Goal: Task Accomplishment & Management: Complete application form

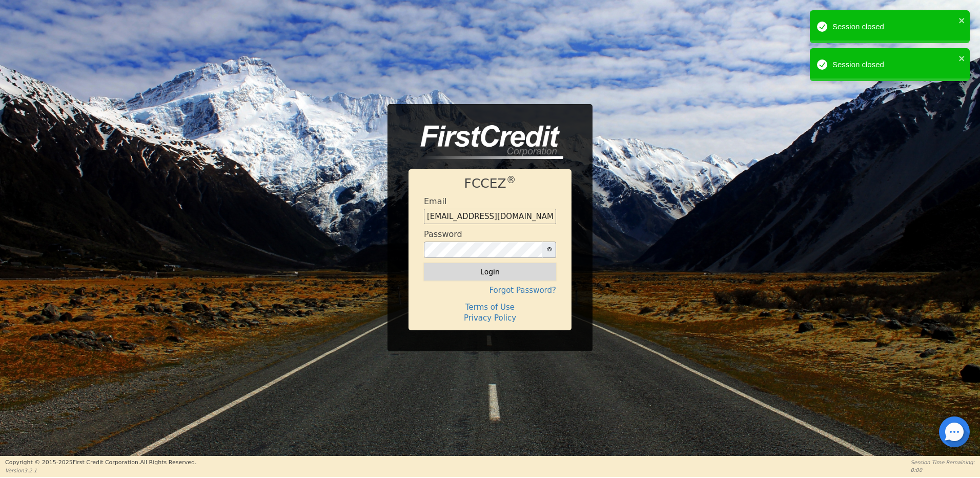
click at [501, 276] on button "Login" at bounding box center [490, 271] width 132 height 17
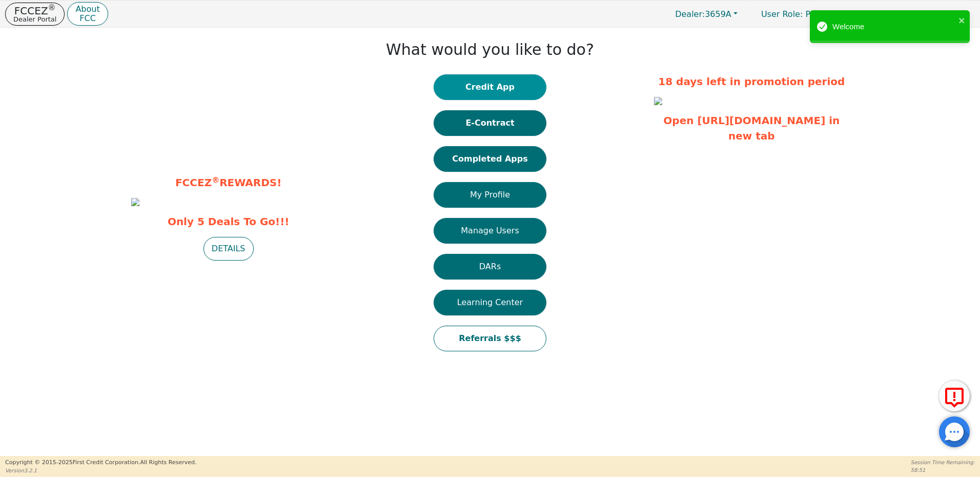
click at [484, 85] on button "Credit App" at bounding box center [490, 87] width 113 height 26
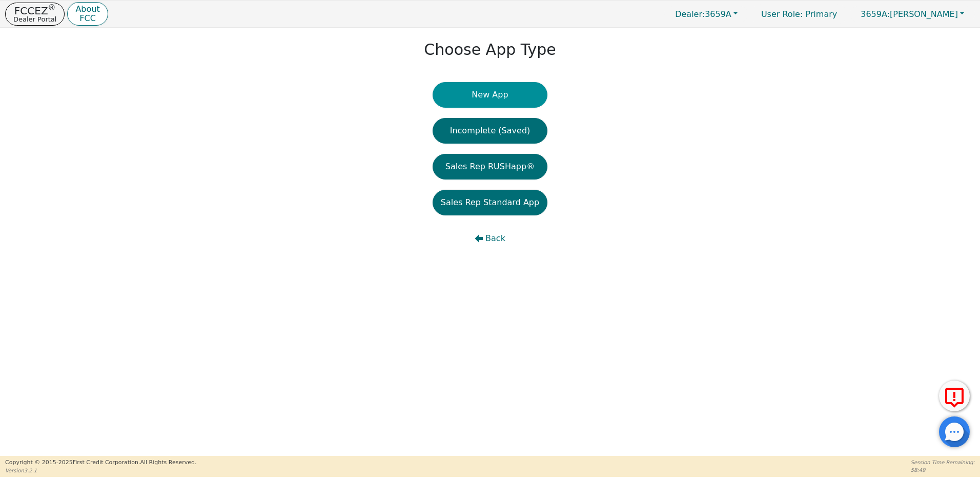
click at [489, 92] on button "New App" at bounding box center [490, 95] width 115 height 26
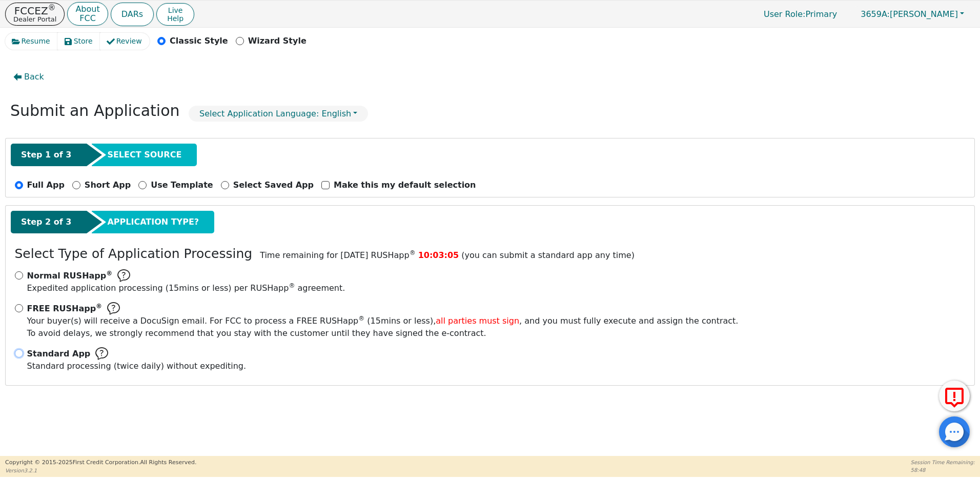
click at [19, 355] on input "Standard App Standard processing (twice daily) without expediting." at bounding box center [19, 353] width 8 height 8
radio input "true"
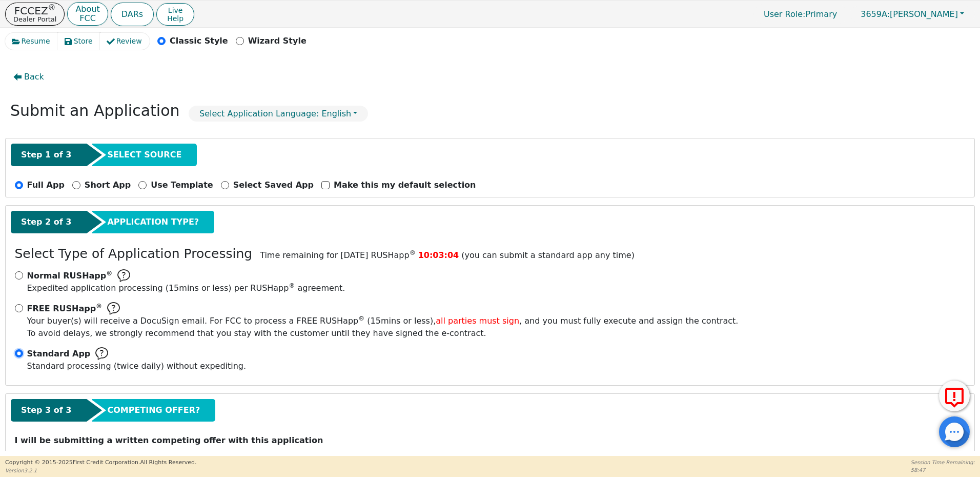
scroll to position [35, 0]
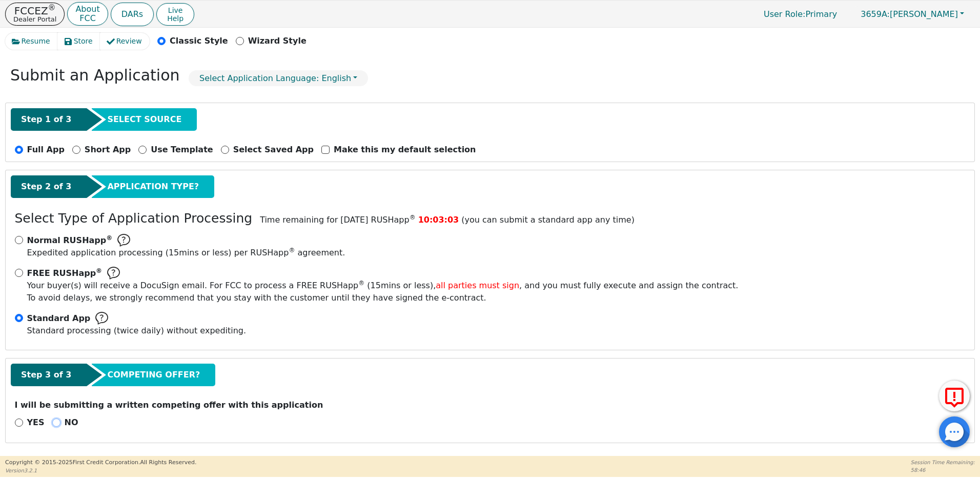
drag, startPoint x: 53, startPoint y: 422, endPoint x: 67, endPoint y: 413, distance: 16.2
click at [52, 422] on input "NO" at bounding box center [56, 422] width 8 height 8
radio input "true"
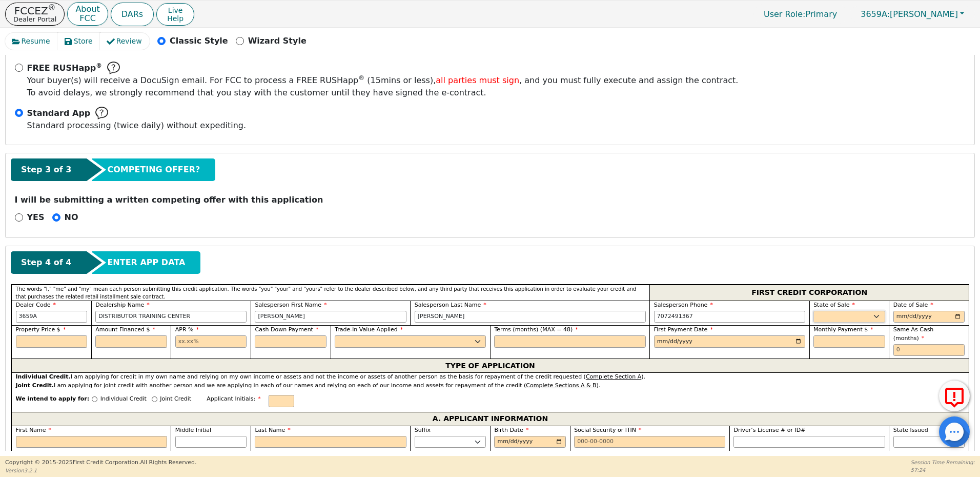
click at [825, 314] on select "AK AL AR AZ CA CO CT DC DE FL [GEOGRAPHIC_DATA] HI IA ID IL IN KS [GEOGRAPHIC_D…" at bounding box center [849, 317] width 72 height 12
select select "CA"
click at [813, 311] on select "AK AL AR AZ CA CO CT DC DE FL [GEOGRAPHIC_DATA] HI IA ID IL IN KS [GEOGRAPHIC_D…" at bounding box center [849, 317] width 72 height 12
click at [894, 315] on input "date" at bounding box center [929, 317] width 72 height 12
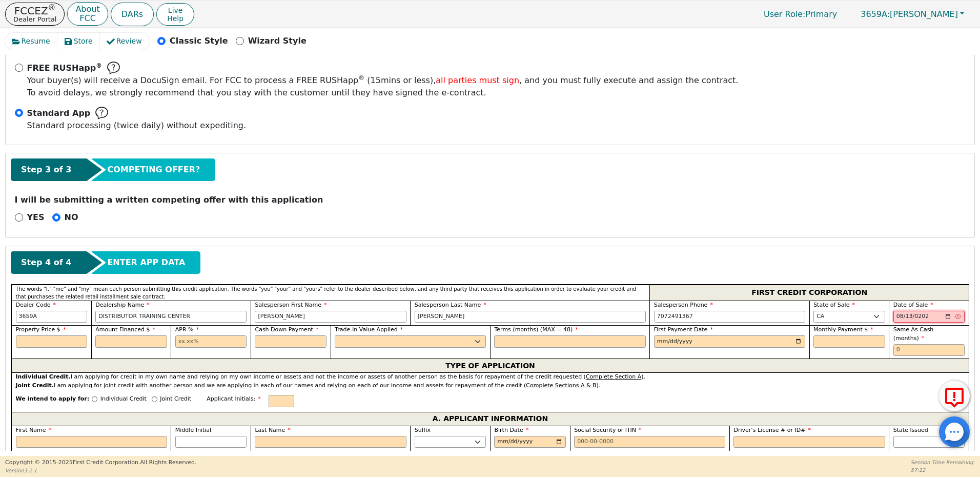
type input "[DATE]"
click at [54, 344] on input "text" at bounding box center [52, 341] width 72 height 12
type input "2700.00"
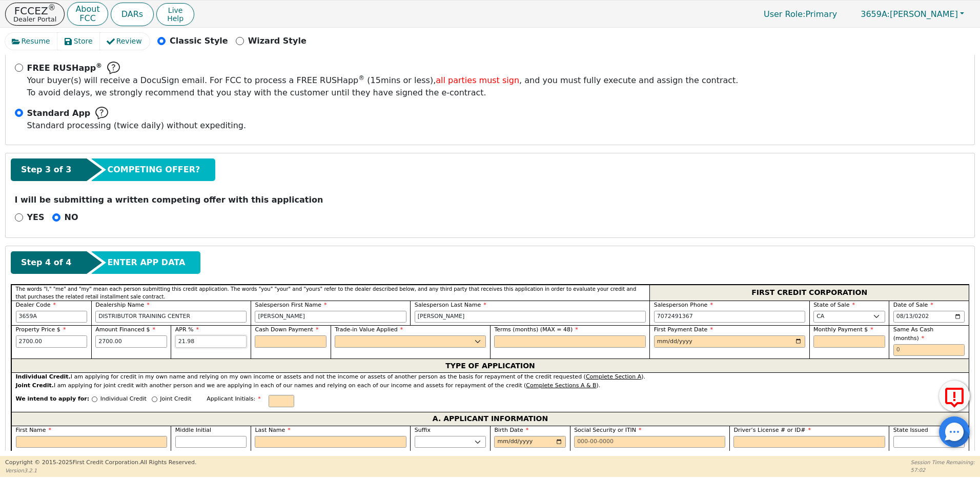
type input "21.98"
type input "0.00"
click at [379, 339] on select "Yes No" at bounding box center [410, 341] width 151 height 12
select select "y"
click at [335, 335] on select "Yes No" at bounding box center [410, 341] width 151 height 12
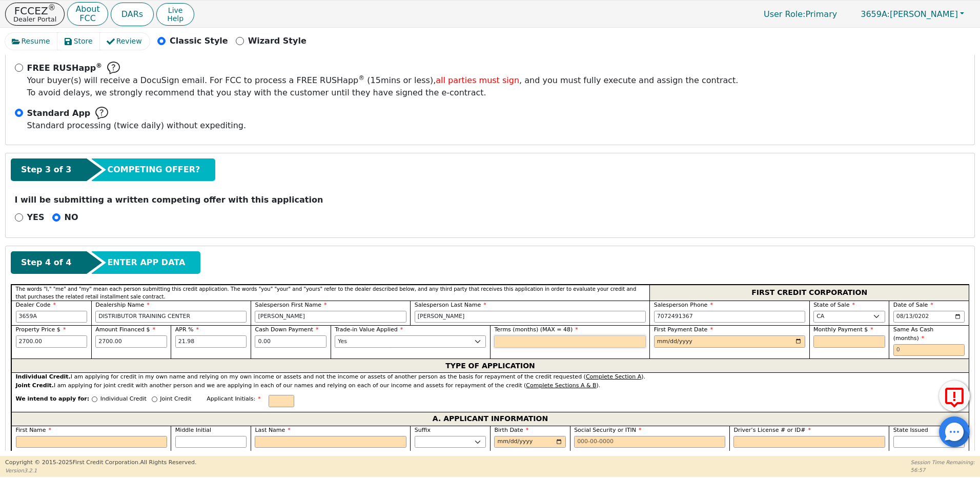
click at [499, 341] on input "text" at bounding box center [569, 341] width 151 height 12
type input "36"
click at [656, 341] on input "date" at bounding box center [729, 341] width 151 height 12
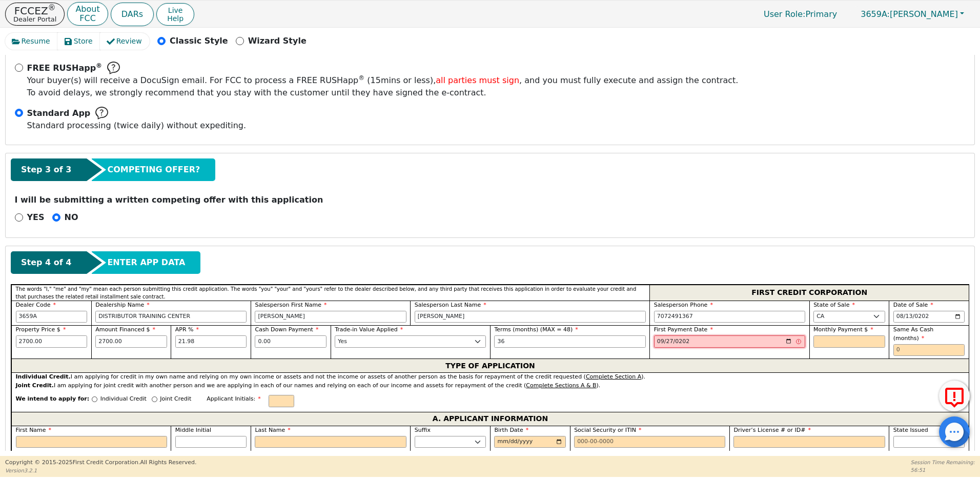
type input "[DATE]"
click at [846, 344] on input "text" at bounding box center [849, 341] width 72 height 12
type input "103.09"
click at [909, 344] on input "text" at bounding box center [929, 350] width 72 height 12
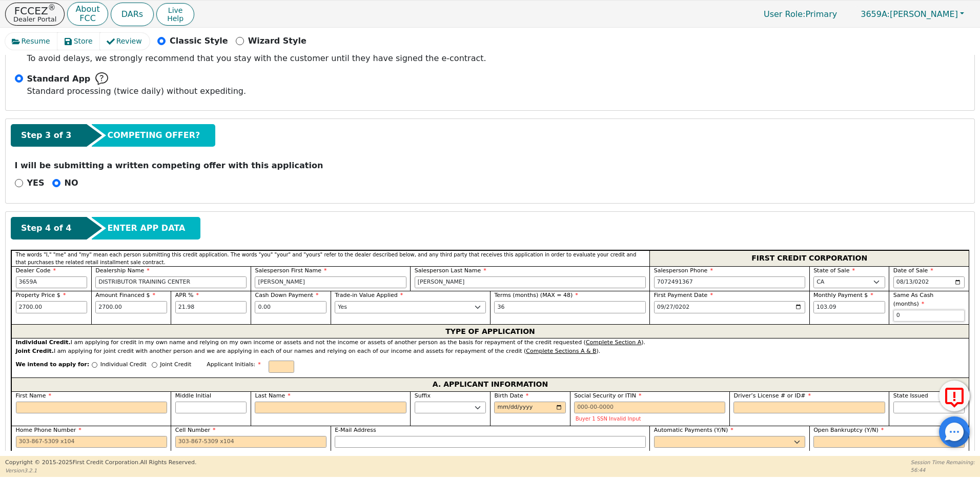
scroll to position [292, 0]
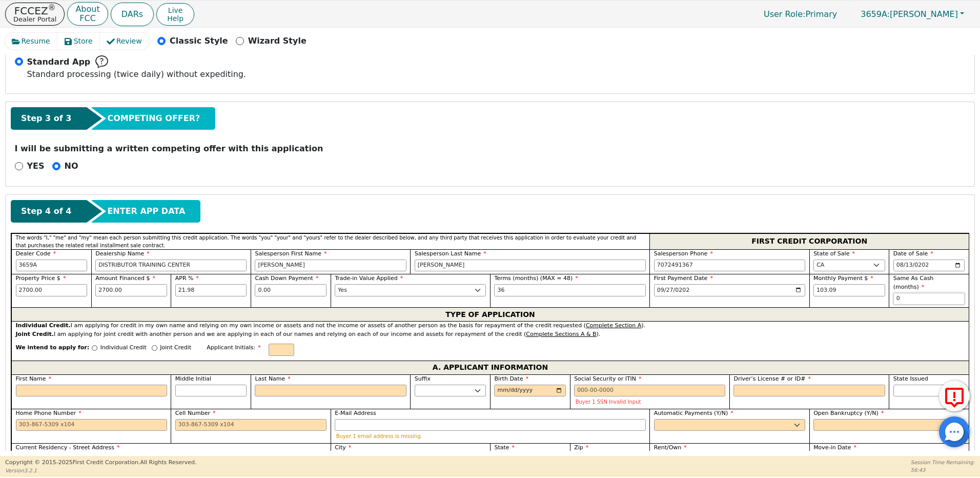
type input "0"
drag, startPoint x: 83, startPoint y: 338, endPoint x: 81, endPoint y: 358, distance: 19.5
click at [92, 345] on input "Individual Credit" at bounding box center [95, 348] width 6 height 6
radio input "true"
click at [74, 384] on input "First Name" at bounding box center [91, 390] width 151 height 12
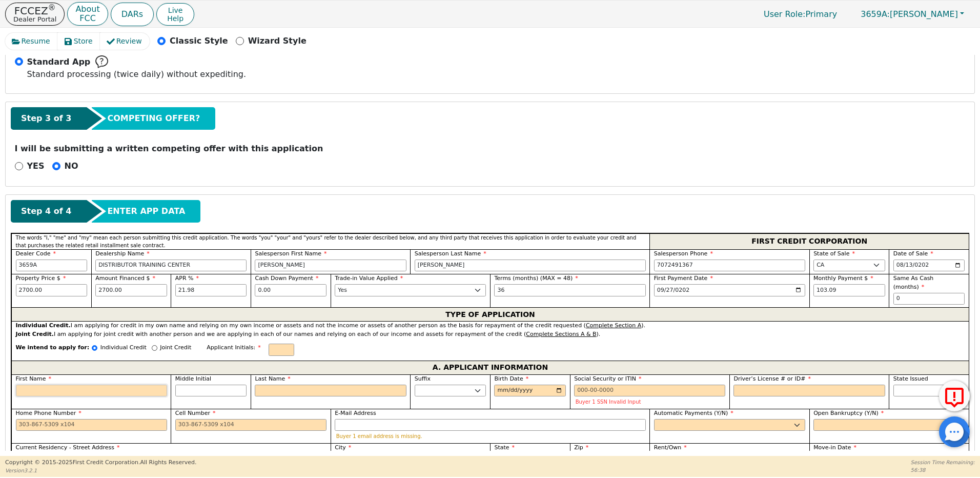
type input "C"
type input "Cha"
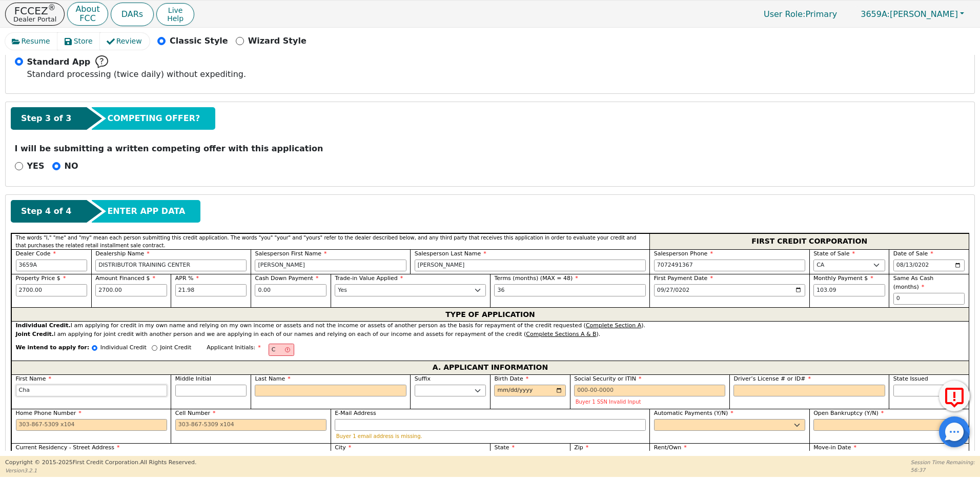
type input "Char"
type input "Chari"
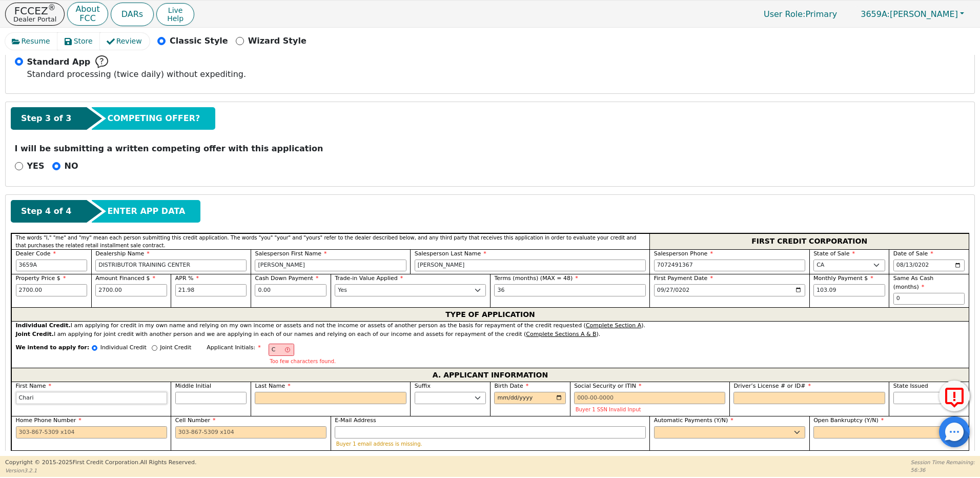
type input "Charit"
type input "Charitt"
type input "Charitte"
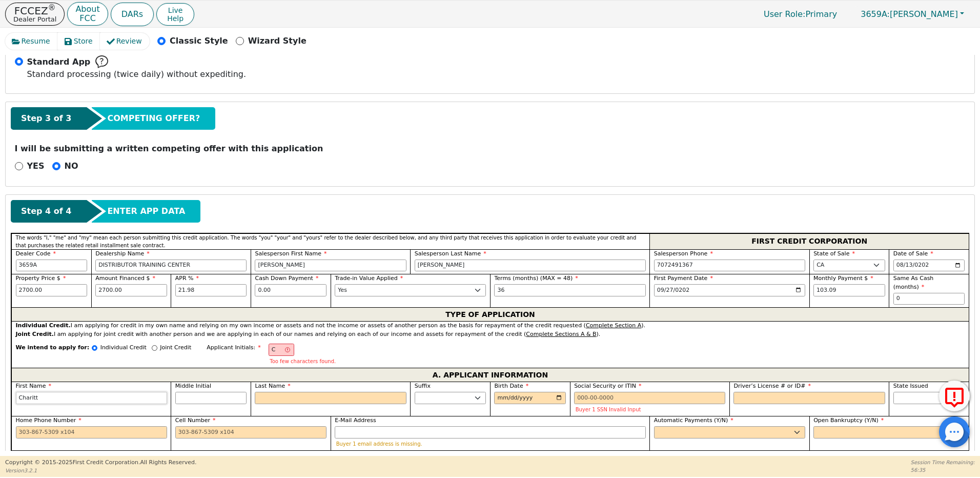
type input "Charitte"
type input "CJ"
type input "J"
type input "Charitte J"
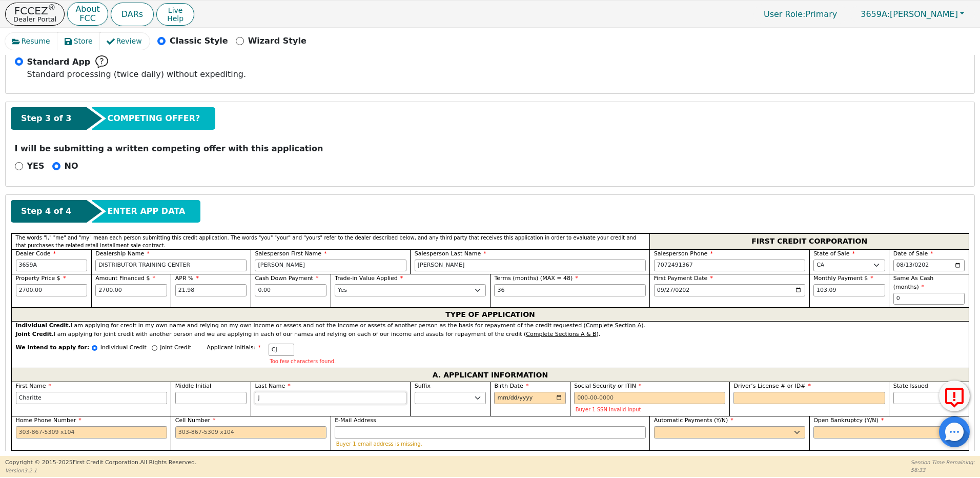
type input "Jo"
type input "Charitte Jo"
type input "[PERSON_NAME]"
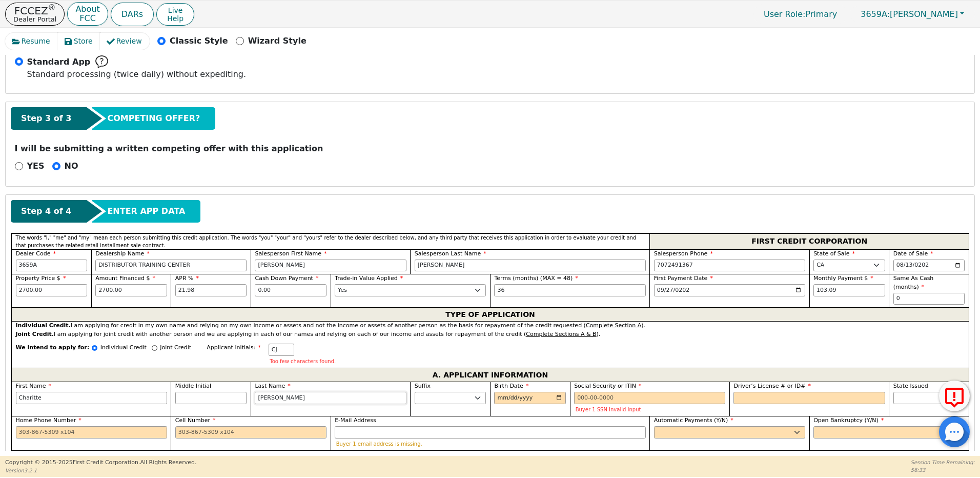
type input "[PERSON_NAME]"
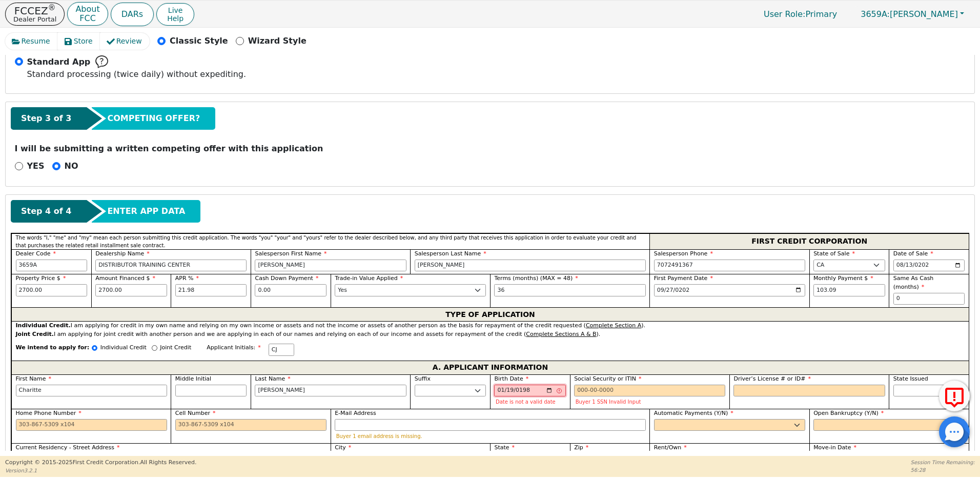
type input "[DATE]"
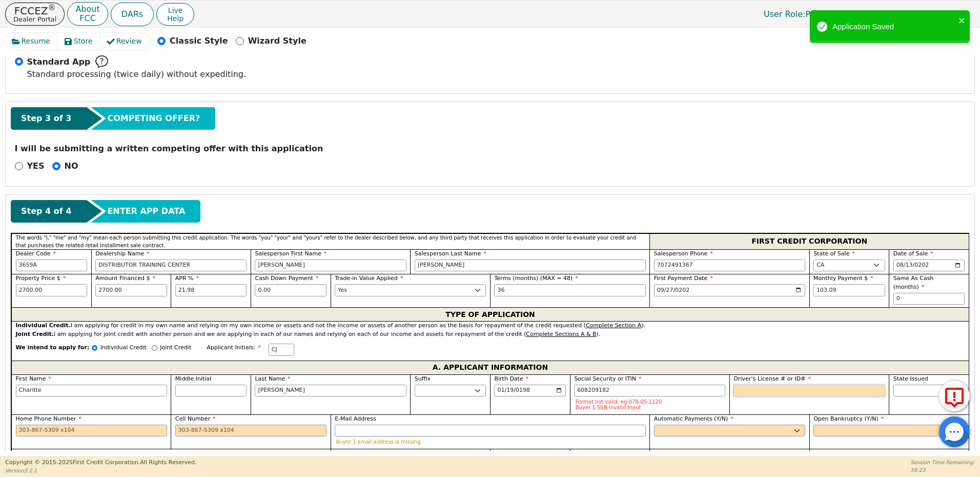
type input "***-**-9182"
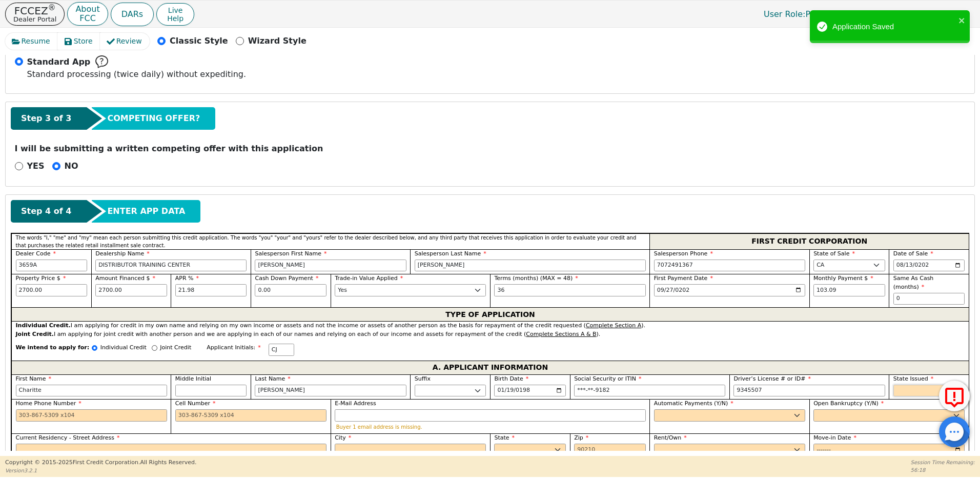
type input "*******"
select select "CA"
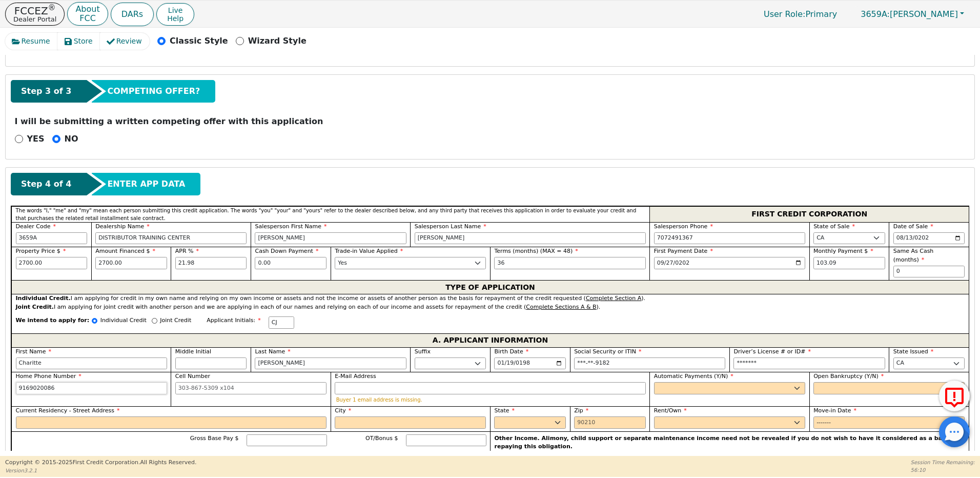
scroll to position [343, 0]
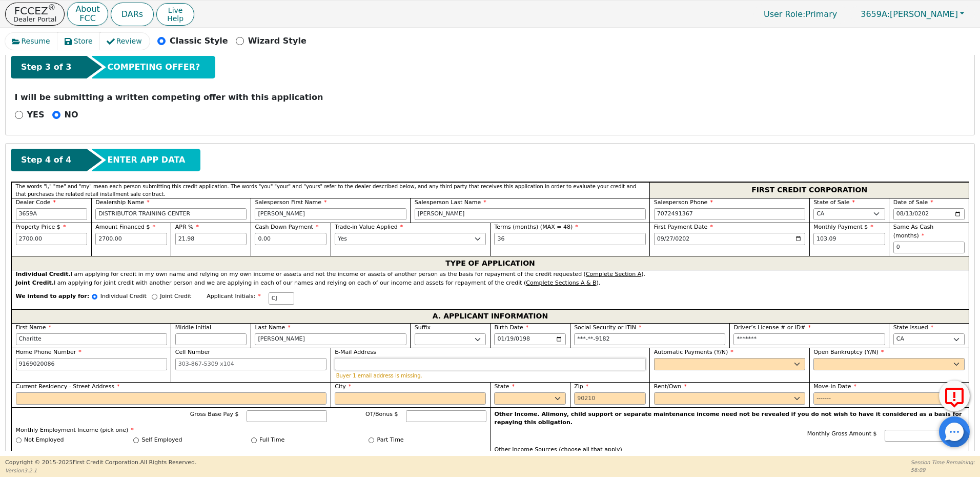
type input "[PHONE_NUMBER]"
click at [355, 358] on input "E-Mail Address" at bounding box center [490, 364] width 311 height 12
type input "[EMAIL_ADDRESS][DOMAIN_NAME]"
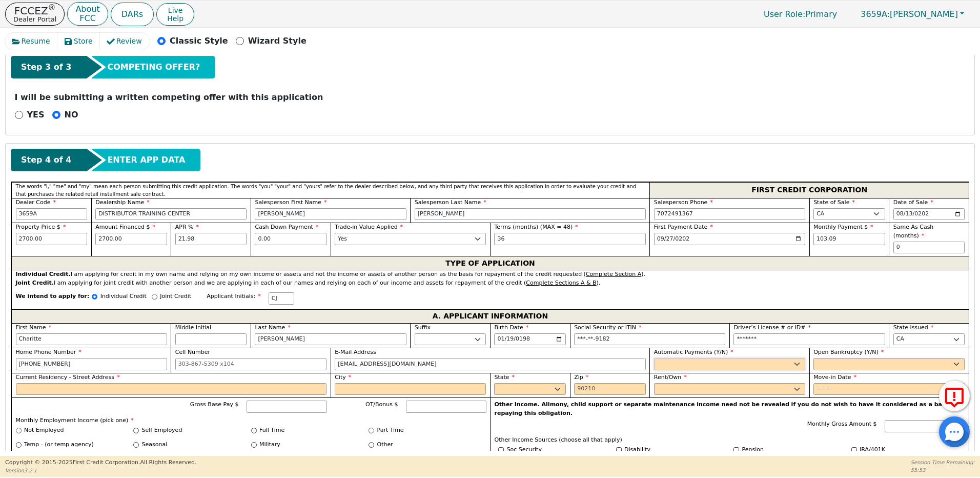
click at [674, 358] on select "Yes No" at bounding box center [729, 364] width 151 height 12
select select "y"
click at [654, 358] on select "Yes No" at bounding box center [729, 364] width 151 height 12
type input "[PERSON_NAME]"
drag, startPoint x: 832, startPoint y: 355, endPoint x: 832, endPoint y: 362, distance: 7.2
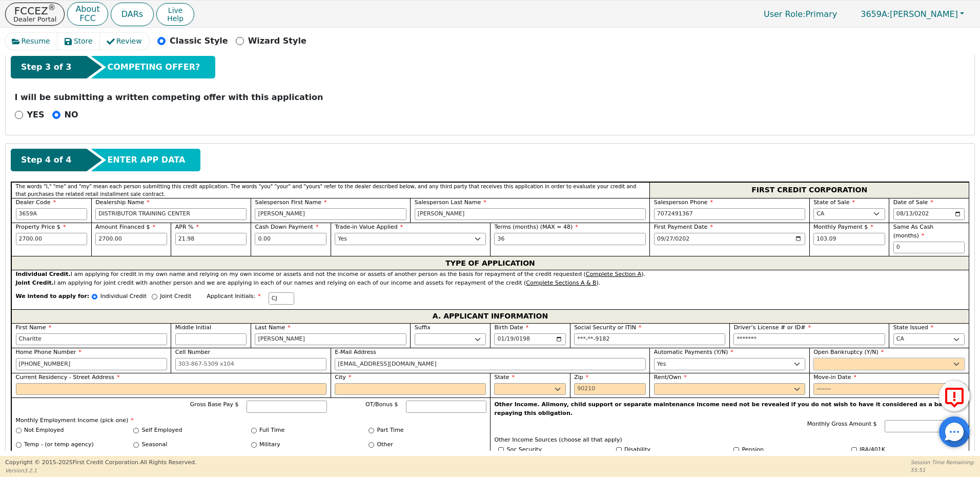
click at [832, 358] on select "Yes No" at bounding box center [888, 364] width 151 height 12
select select "n"
click at [813, 358] on select "Yes No" at bounding box center [888, 364] width 151 height 12
click at [49, 383] on input "Current Residency - Street Address" at bounding box center [171, 389] width 311 height 12
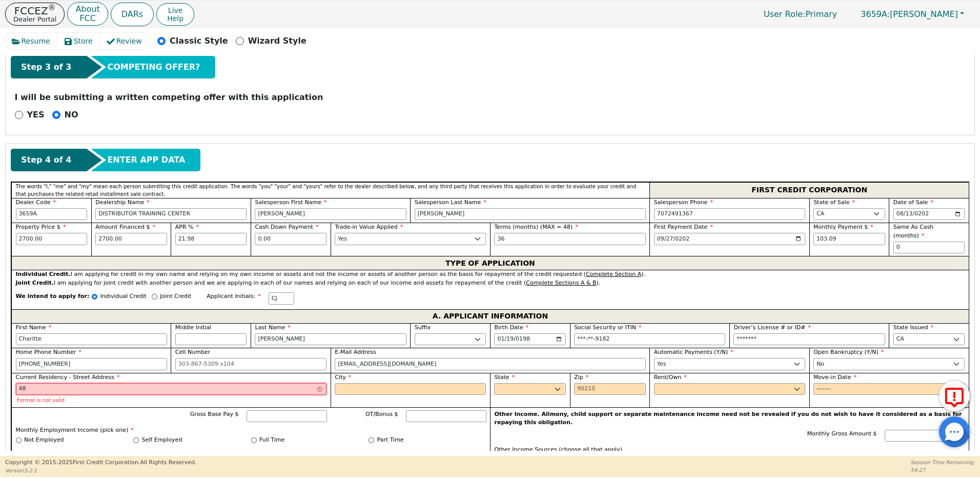
type input "4800 Kokomo"
type input "95835"
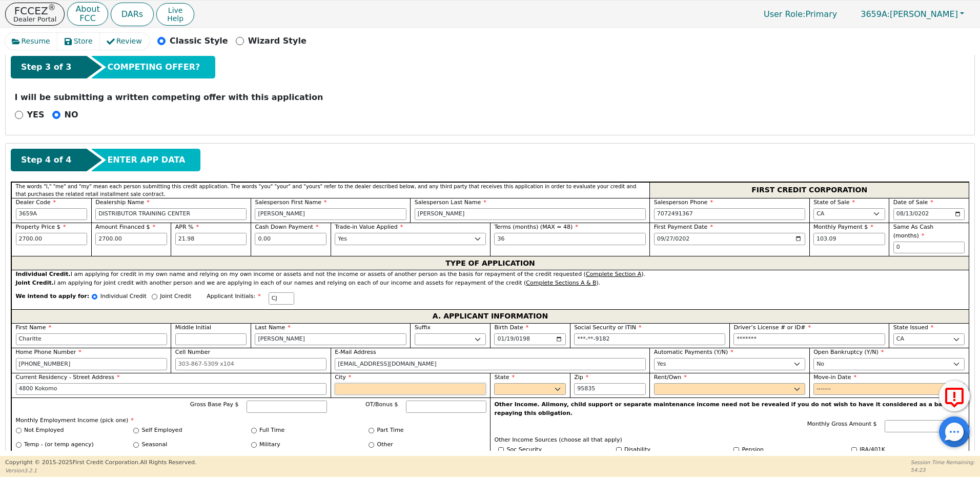
click at [345, 383] on input "City" at bounding box center [410, 389] width 151 height 12
type input "[GEOGRAPHIC_DATA]"
select select "CA"
click at [663, 383] on select "Rent Own" at bounding box center [729, 389] width 151 height 12
select select "Rent"
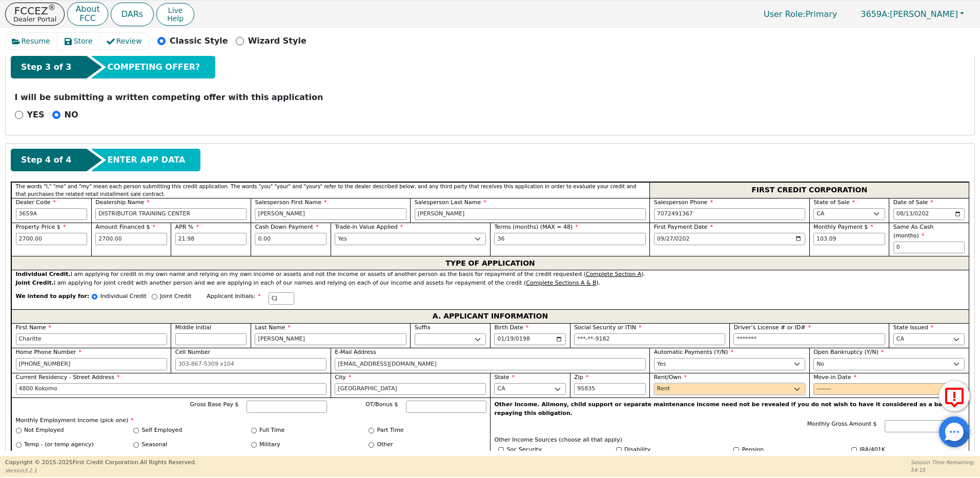
click at [654, 383] on select "Rent Own" at bounding box center [729, 389] width 151 height 12
click at [819, 383] on input "Move-in Date" at bounding box center [888, 389] width 151 height 12
click at [831, 383] on input "Move-in Date" at bounding box center [888, 389] width 151 height 12
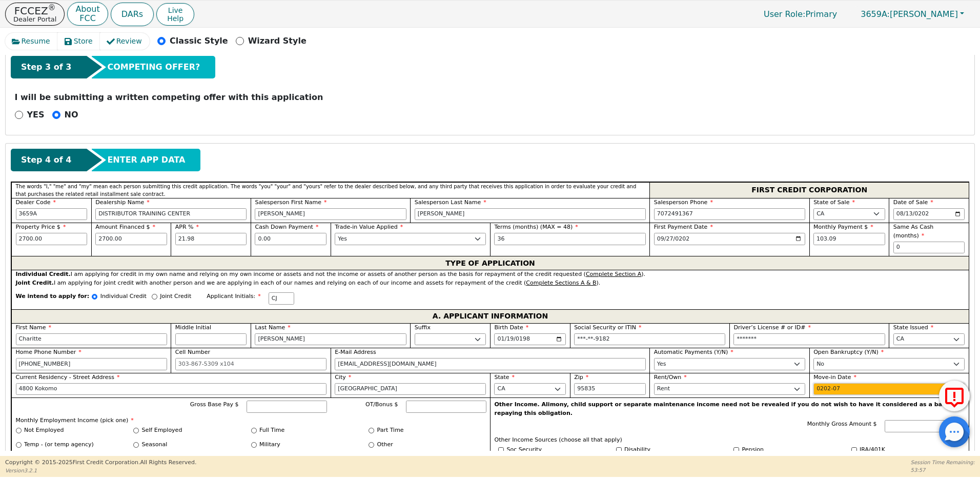
type input "2024-07"
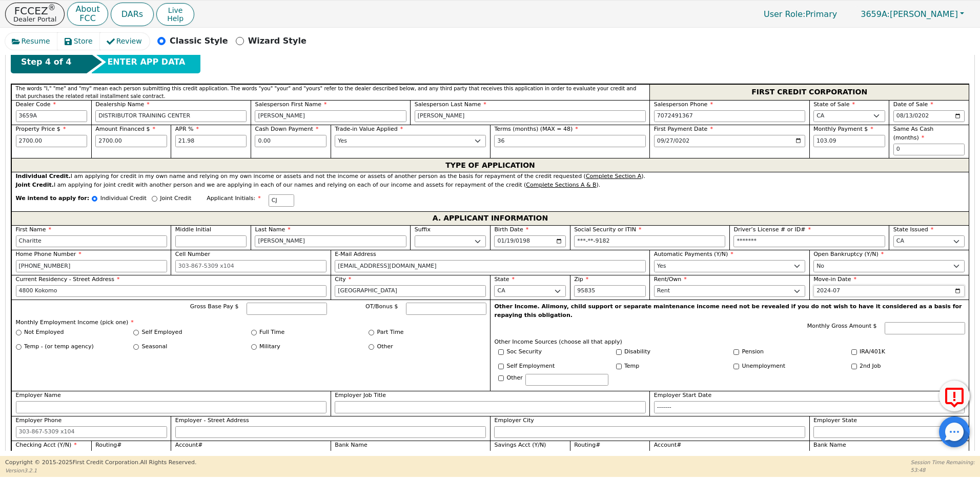
scroll to position [445, 0]
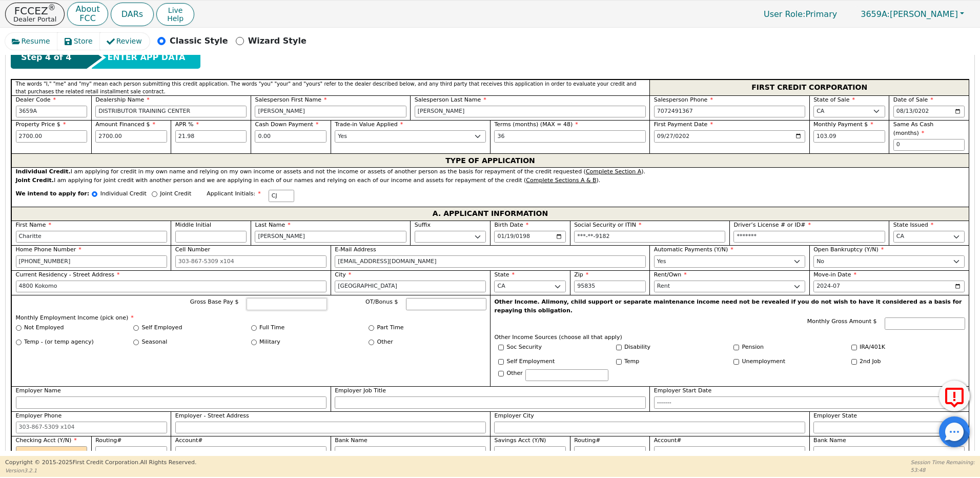
click at [284, 298] on input "Gross Base Pay $" at bounding box center [287, 304] width 80 height 12
type input "4000.00"
click at [253, 325] on input "Full Time" at bounding box center [254, 328] width 6 height 6
radio input "true"
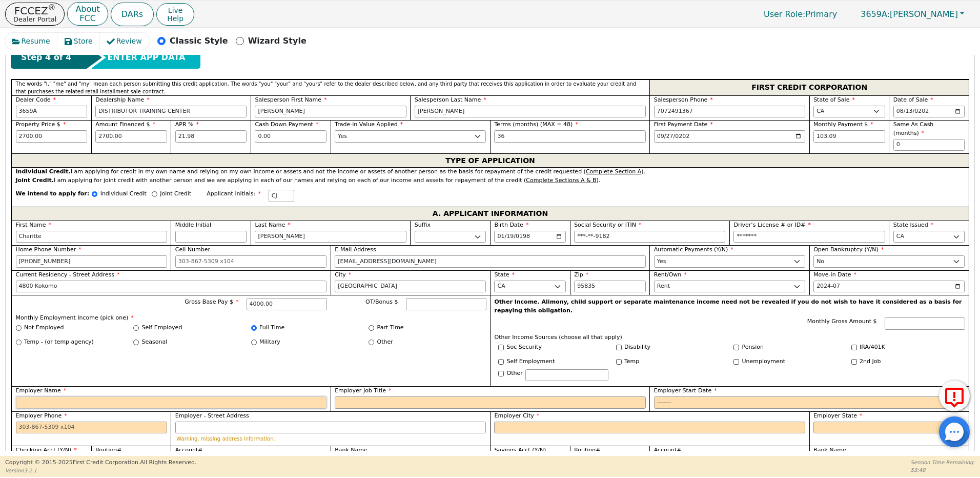
click at [114, 396] on input "Employer Name" at bounding box center [171, 402] width 311 height 12
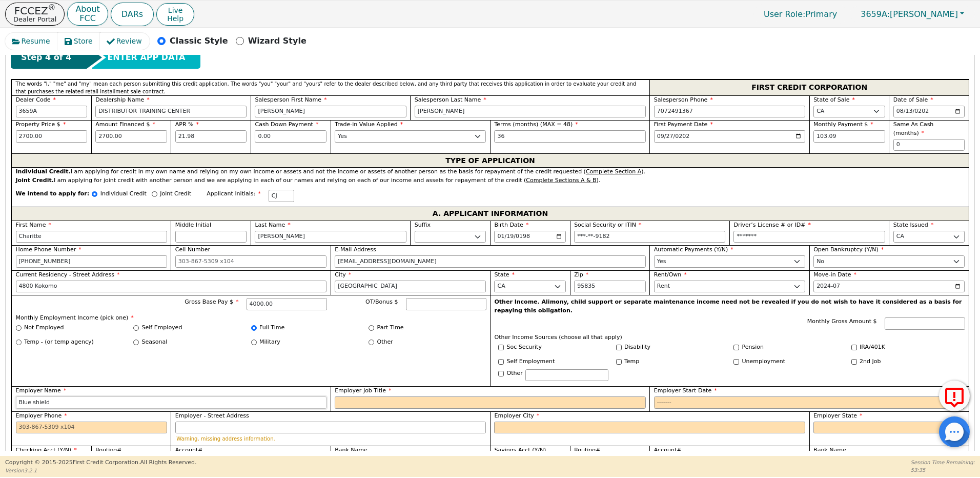
type input "Blue shield"
type input "csr"
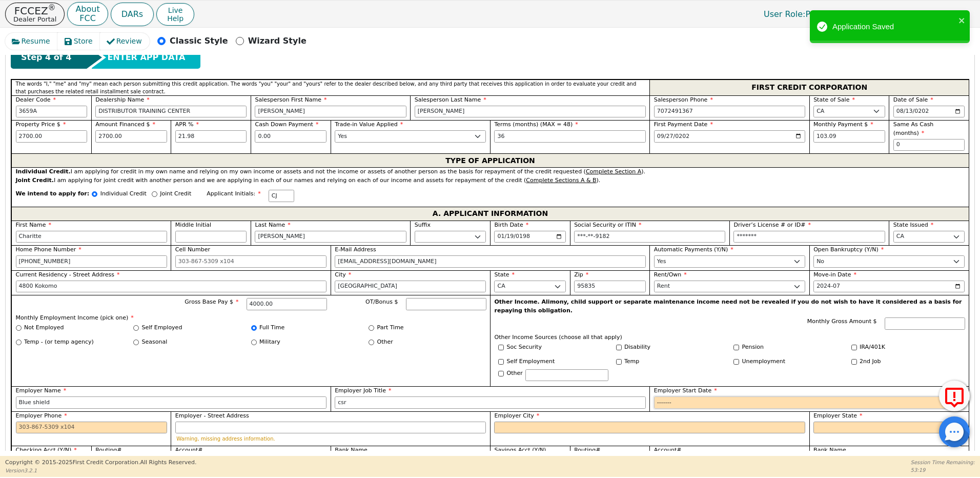
click at [672, 396] on input "Employer Start Date" at bounding box center [809, 402] width 311 height 12
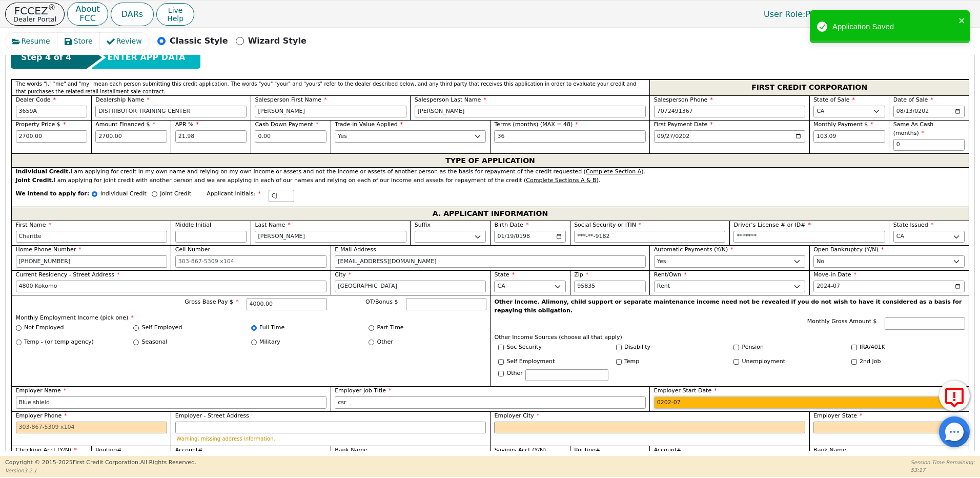
type input "2024-07"
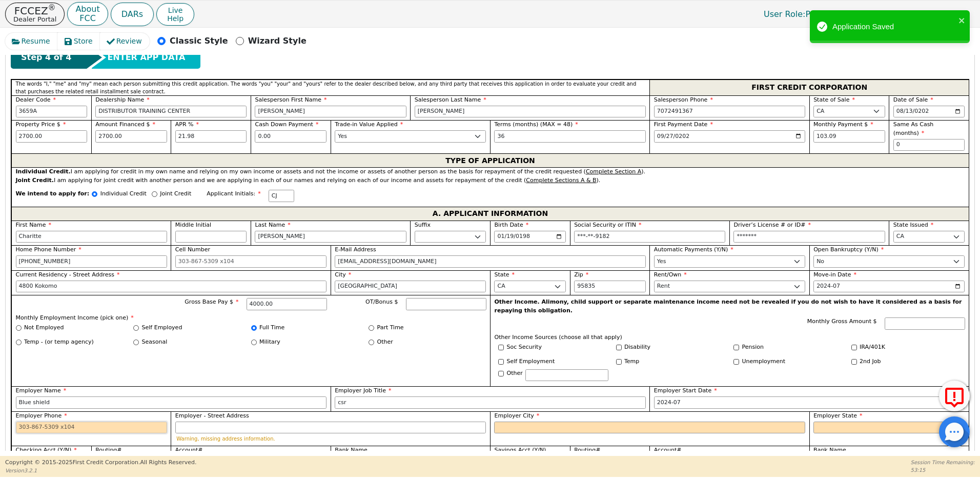
click at [42, 421] on input "Employer Phone" at bounding box center [91, 427] width 151 height 12
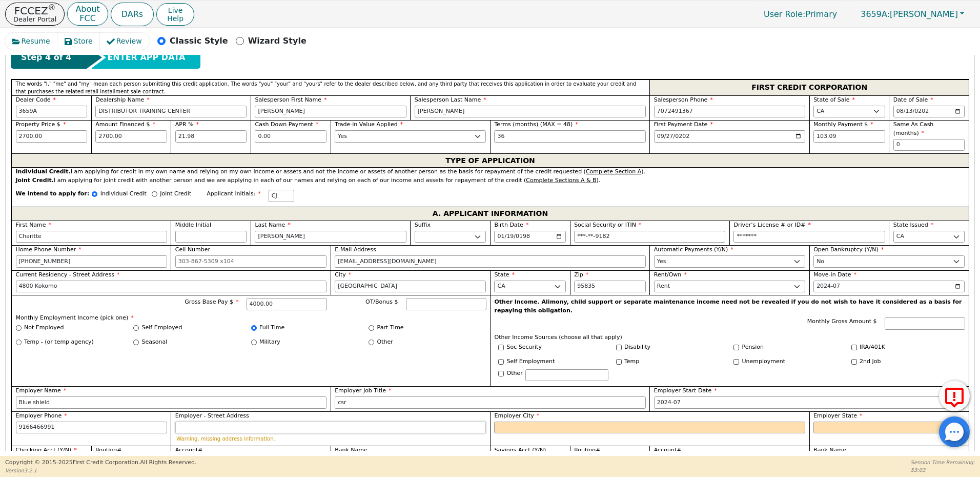
type input "[PHONE_NUMBER]"
click at [207, 421] on input "Employer - Street Address" at bounding box center [330, 427] width 311 height 12
type input "4005 manzanita"
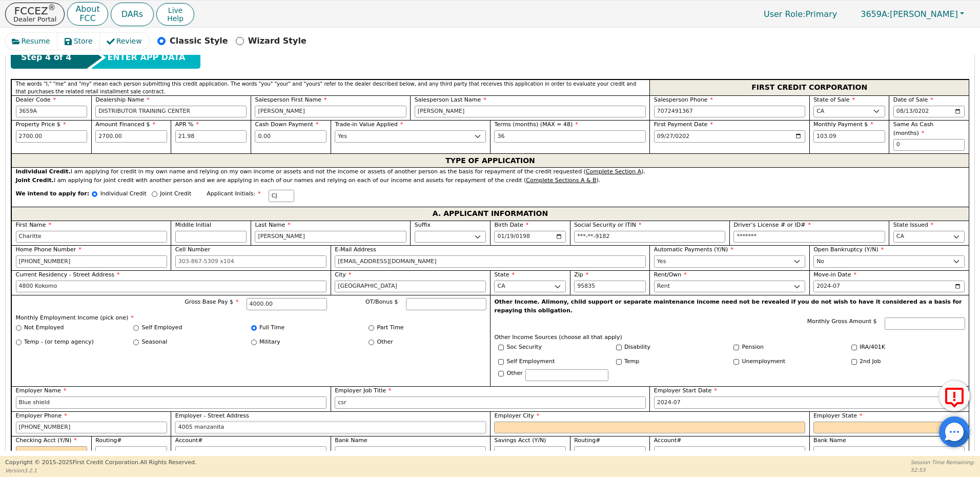
drag, startPoint x: 194, startPoint y: 415, endPoint x: 162, endPoint y: 418, distance: 31.9
click at [162, 418] on div "First Name [PERSON_NAME] Middle Initial Last Name [PERSON_NAME] Sr. II III IV B…" at bounding box center [489, 340] width 957 height 240
click at [523, 421] on input "Employer City" at bounding box center [649, 427] width 311 height 12
type input "[PERSON_NAME]"
select select "CA"
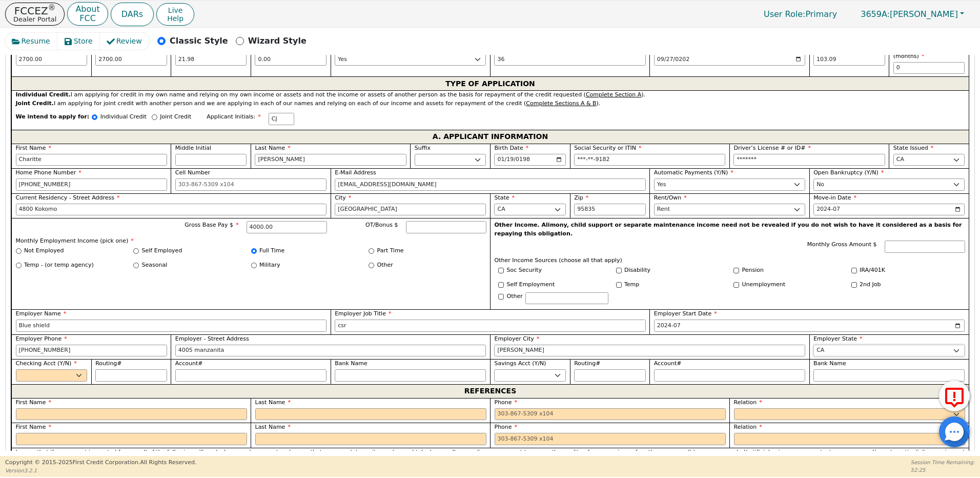
scroll to position [650, 0]
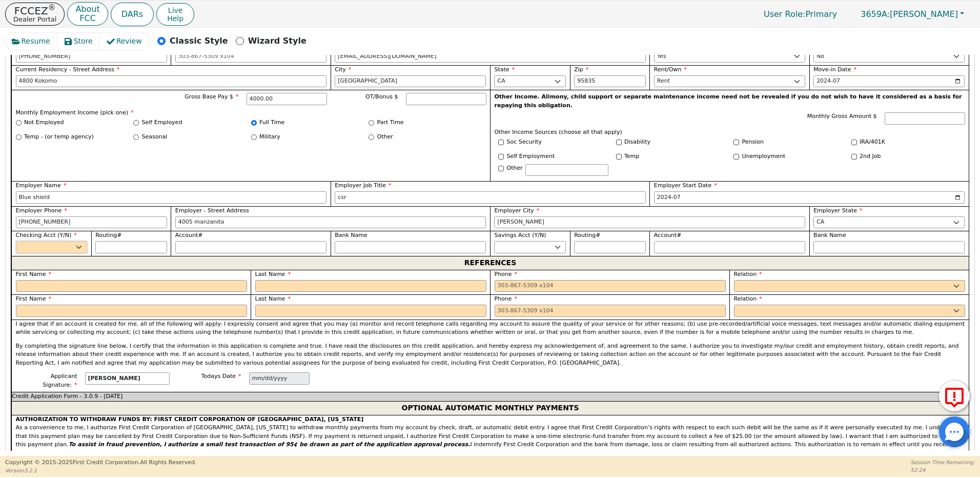
click at [49, 241] on select "Yes No" at bounding box center [52, 247] width 72 height 12
select select "y"
click at [16, 241] on select "Yes No" at bounding box center [52, 247] width 72 height 12
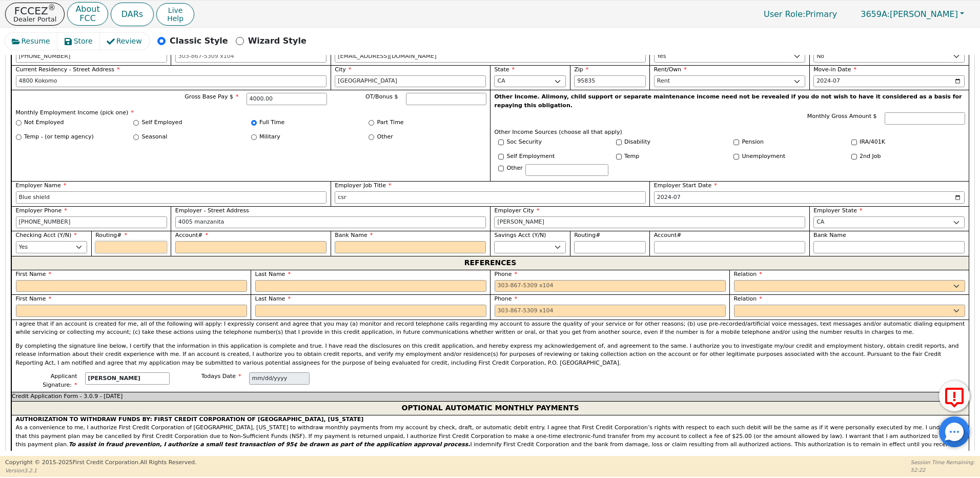
click at [131, 241] on input "Routing#" at bounding box center [131, 247] width 72 height 12
type input "1"
type input "*"
type input "10"
type input "**"
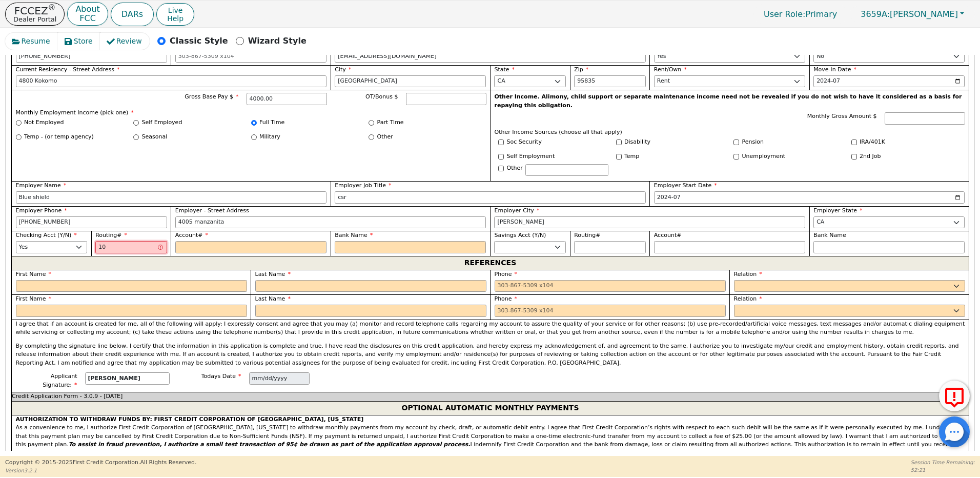
type input "100"
type input "***"
type input "1002"
type input "****"
type input "10020"
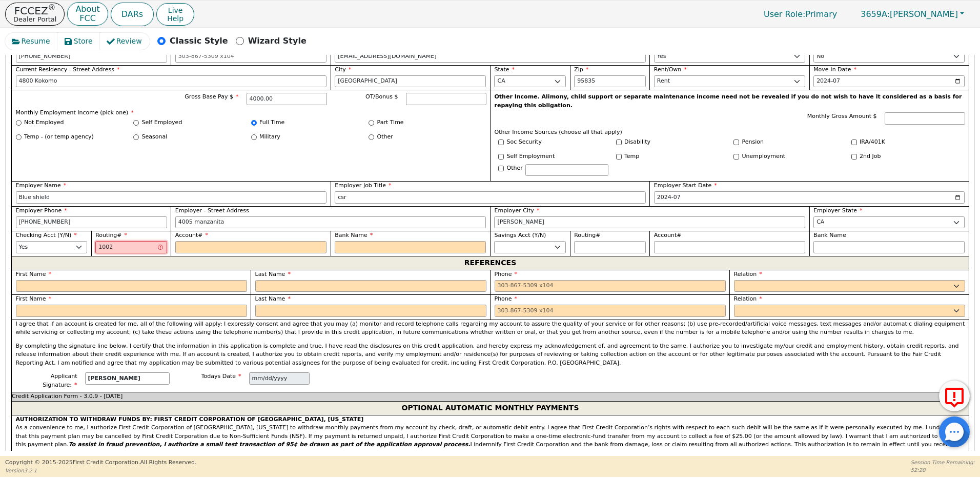
type input "*****"
type input "100200"
type input "******"
type input "1002003"
type input "*******"
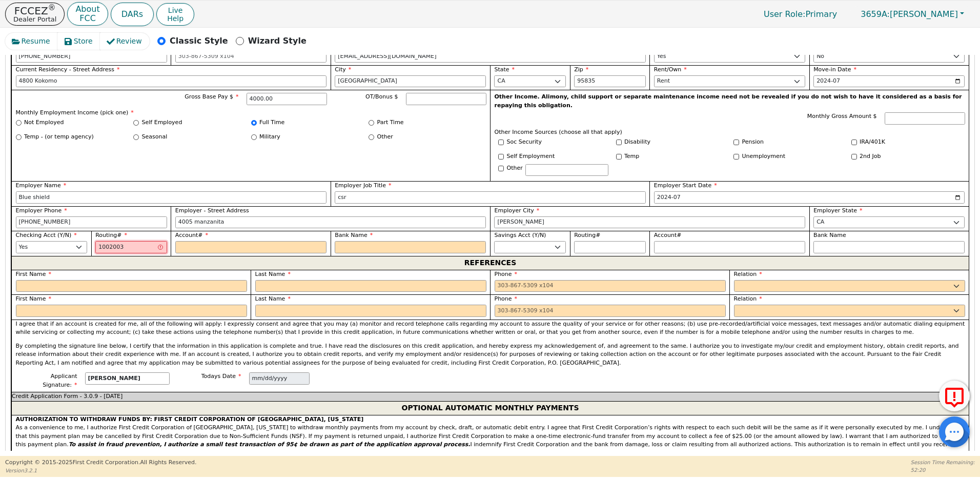
type input "10020030"
type input "********"
type input "100200300"
type input "*********"
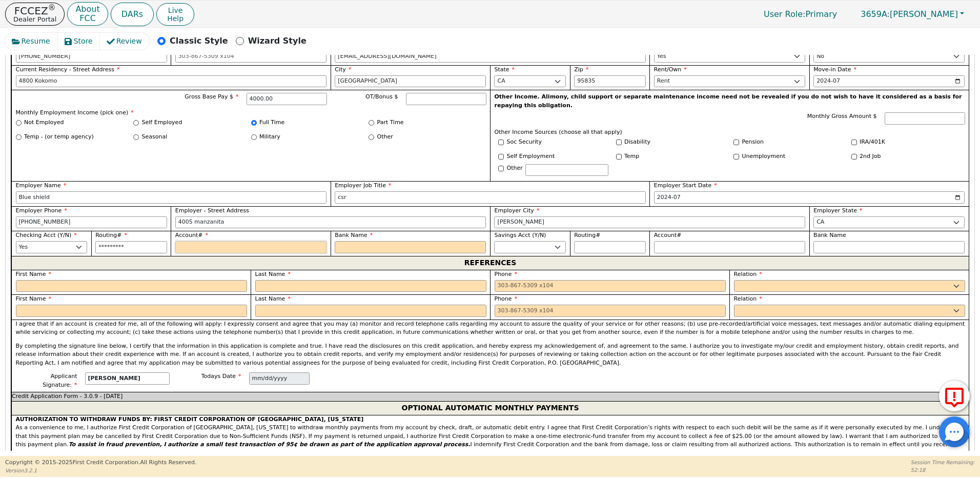
click at [204, 241] on input "Account#" at bounding box center [250, 247] width 151 height 12
type input "1"
type input "*"
type input "10"
type input "**"
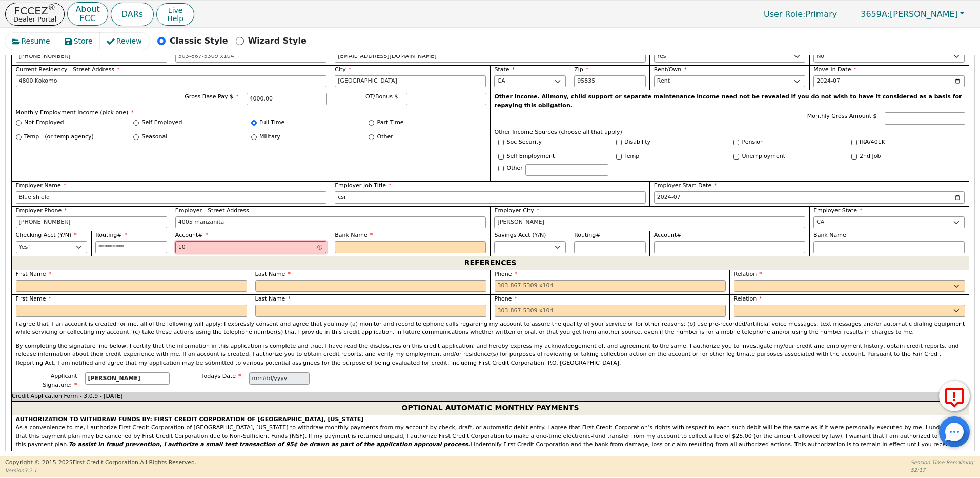
type input "101"
type input "***"
type input "1012"
type input "****"
type input "10120"
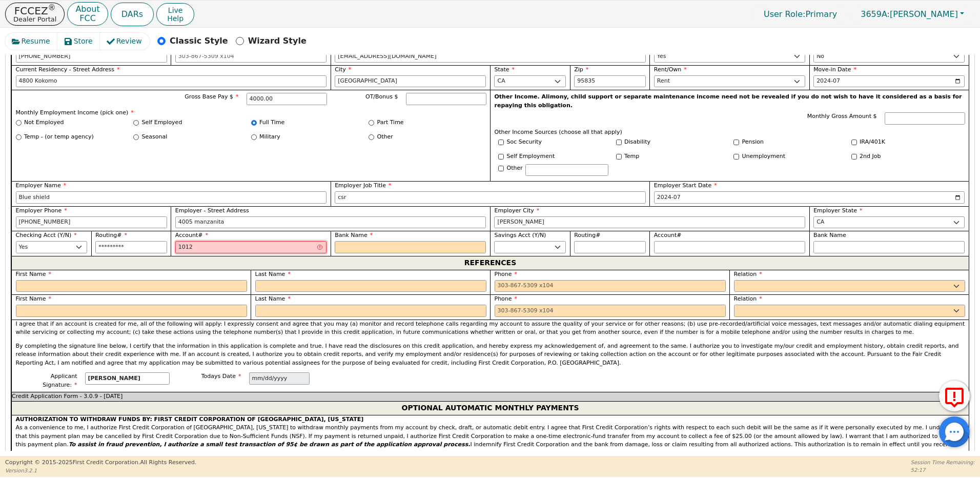
type input "*****"
type input "101202"
type input "******"
type input "1012022"
type input "*******"
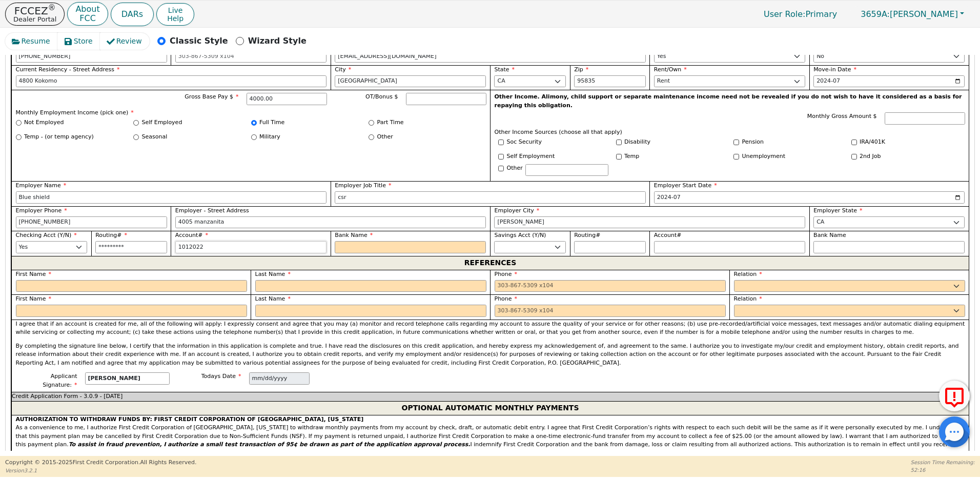
type input "10120223"
type input "********"
type input "101202230"
type input "*********"
type input "1012022305"
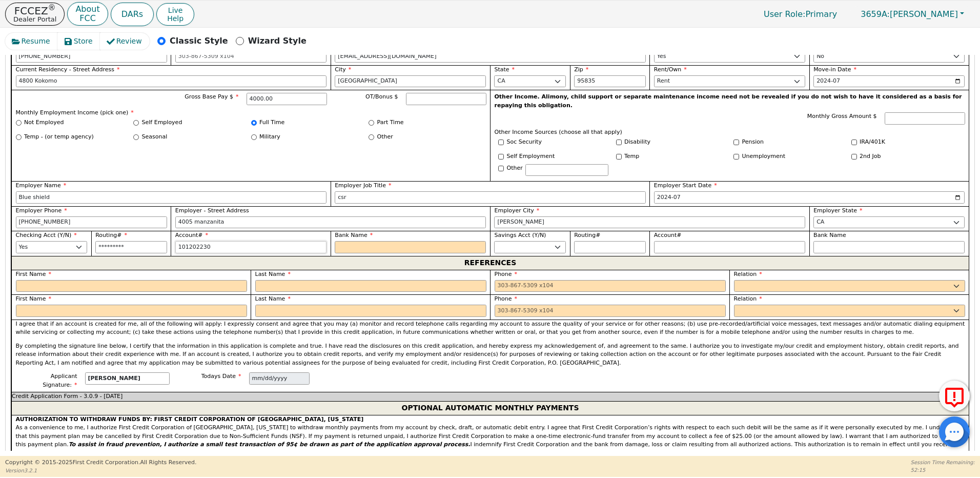
type input "**********"
click at [373, 241] on input "Bank Name" at bounding box center [410, 247] width 151 height 12
type input "P"
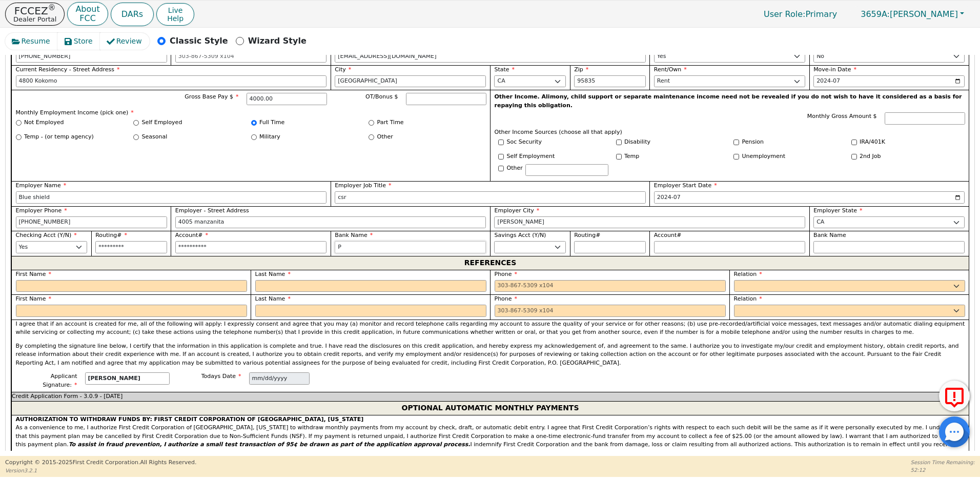
type input "Pl"
type input "Ple"
type input "Plea"
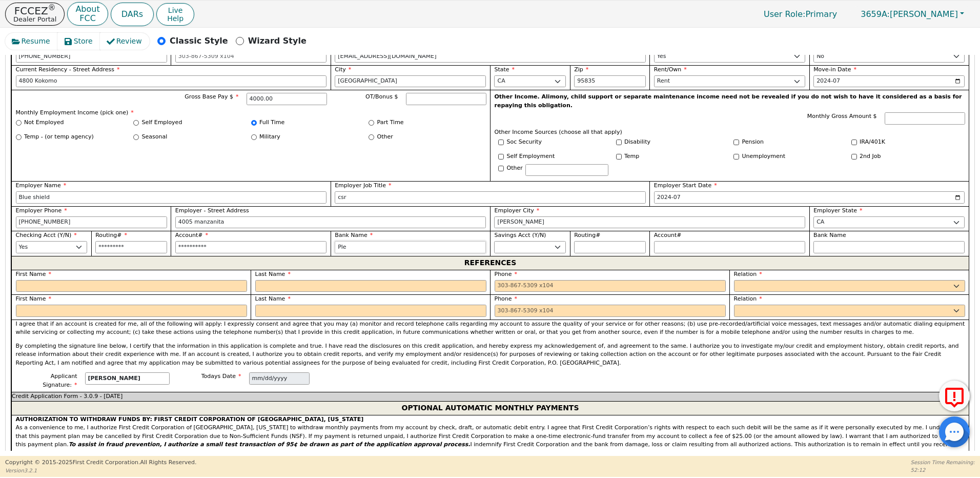
type input "Plea"
type input "Pleas"
type input "Please"
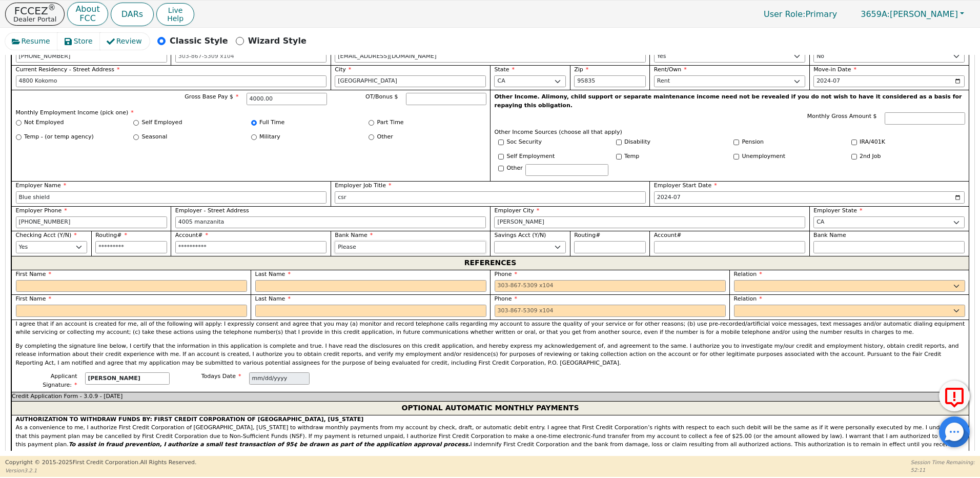
type input "Please"
type input "Please s"
type input "Please se"
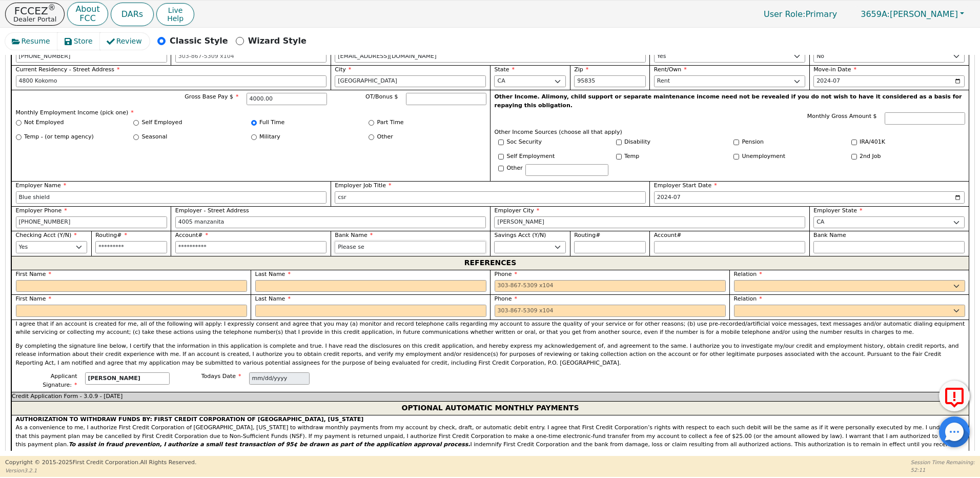
type input "Please se"
type input "Please see"
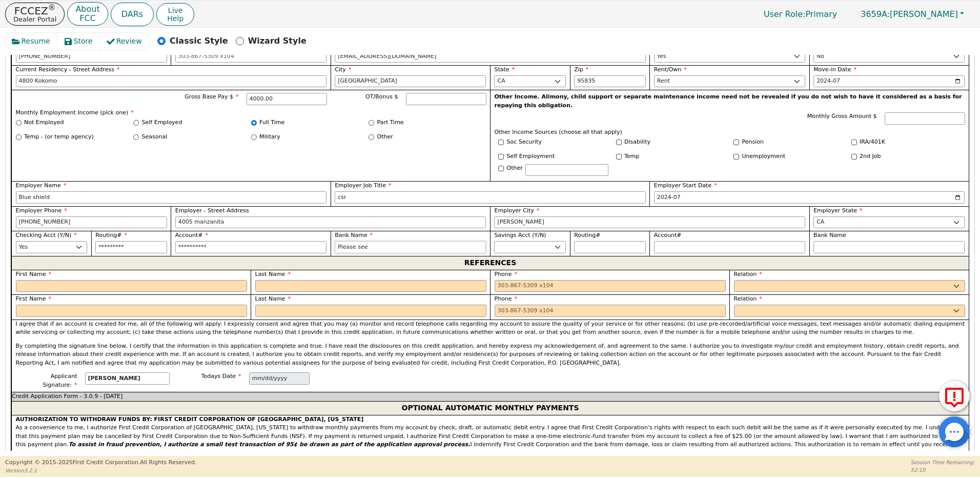
type input "Please see c"
type input "Please see cu"
type input "Please see cus"
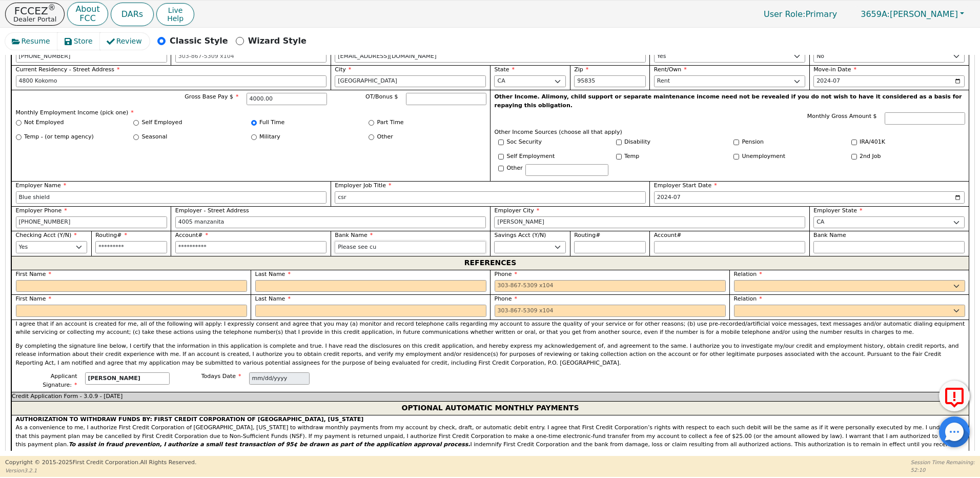
type input "Please see cus"
type input "Please see custo"
type input "Please see custom"
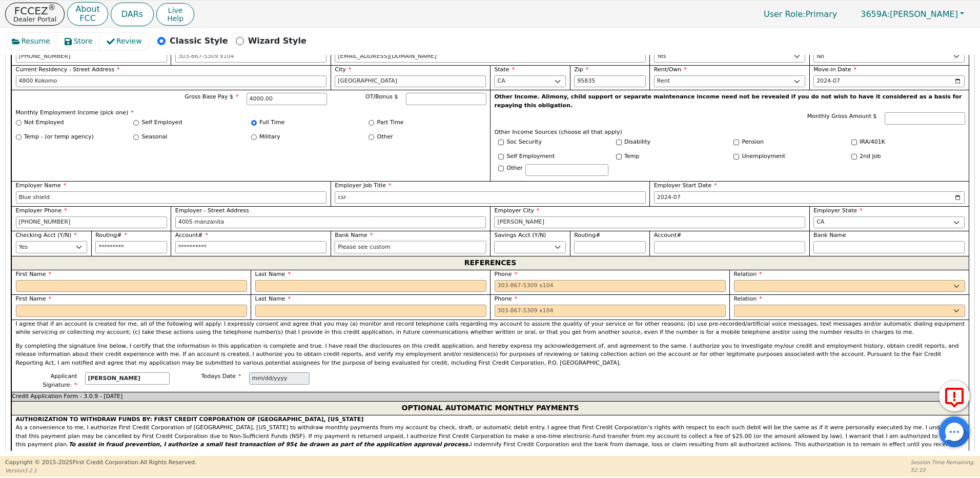
type input "Please see custome"
type input "Please see customer"
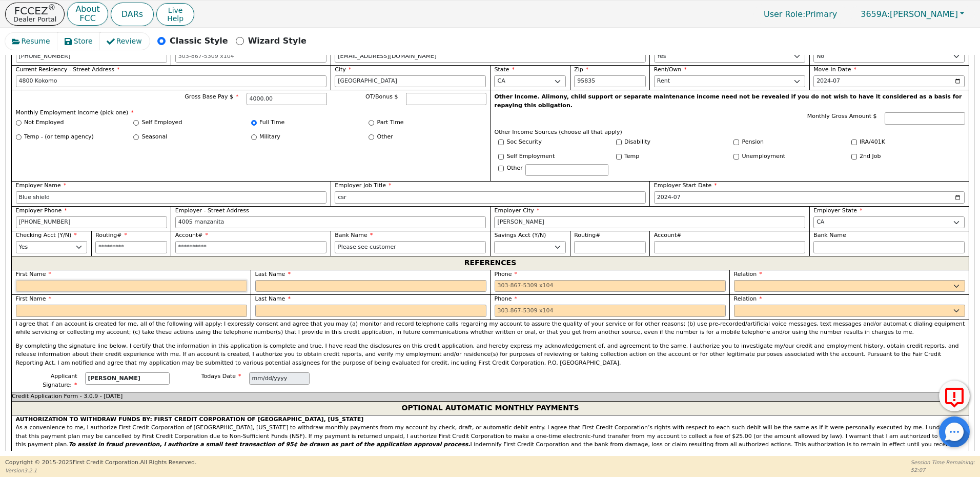
click at [75, 280] on input "text" at bounding box center [131, 286] width 231 height 12
type input "Please"
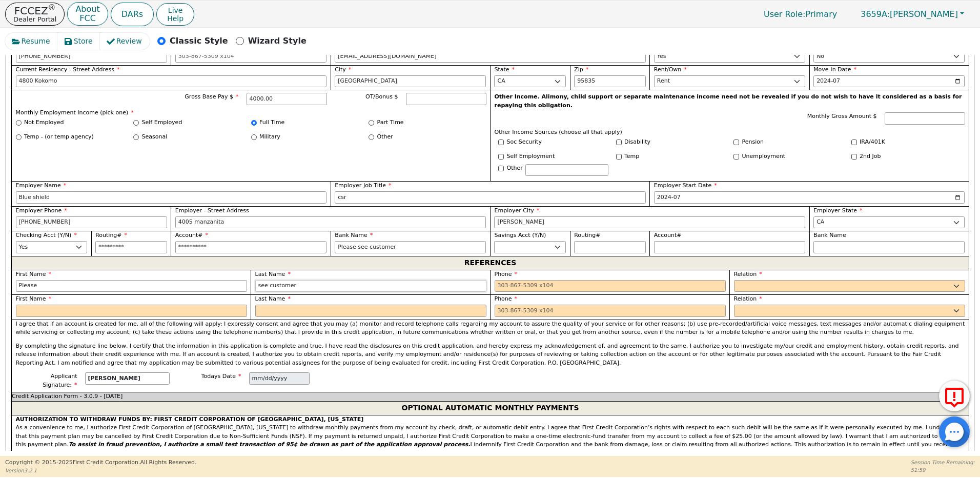
type input "see customer"
type input "[PHONE_NUMBER]"
click at [745, 280] on select "FATHER MOTHER SISTER BROTHER DAUGHTER SON CO-WORKER NEIGHBOR FRIEND COUSIN G-MO…" at bounding box center [849, 286] width 231 height 12
select select "FATHER"
click at [734, 280] on select "FATHER MOTHER SISTER BROTHER DAUGHTER SON CO-WORKER NEIGHBOR FRIEND COUSIN G-MO…" at bounding box center [849, 286] width 231 height 12
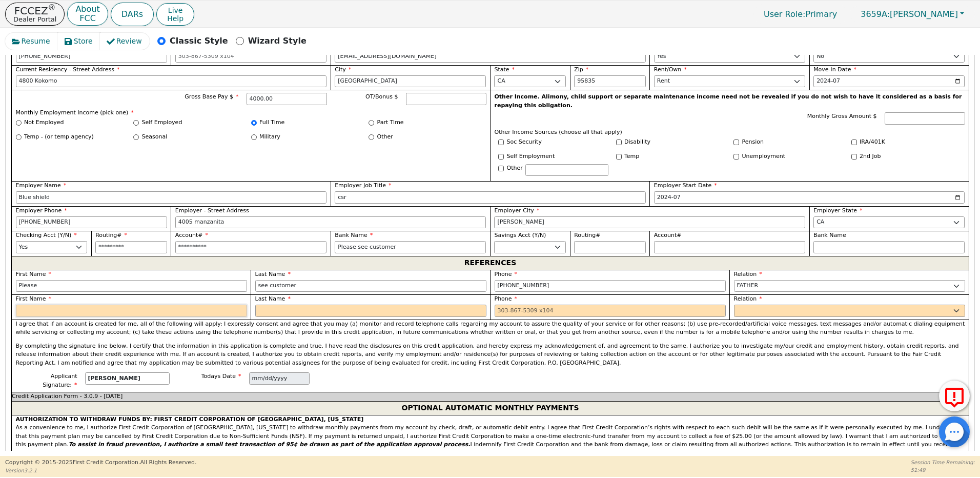
click at [94, 304] on input "text" at bounding box center [131, 310] width 231 height 12
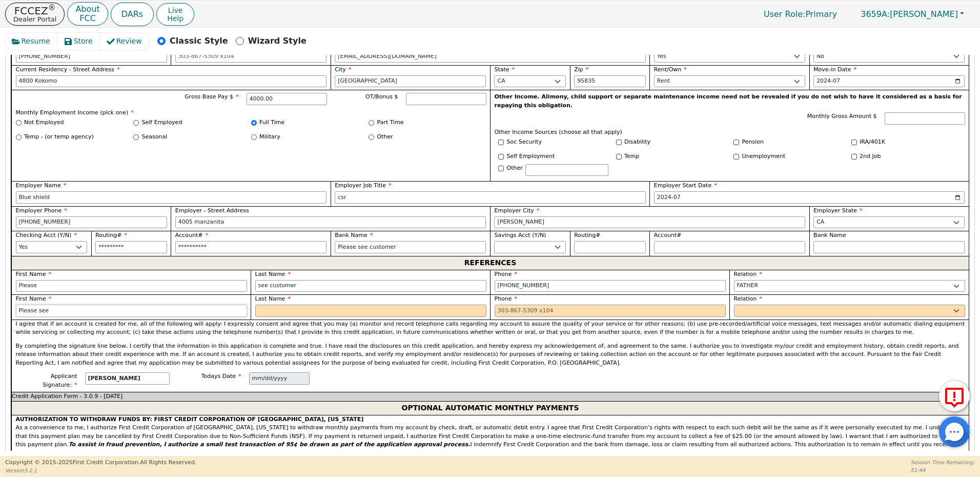
type input "Please see"
type input "customer"
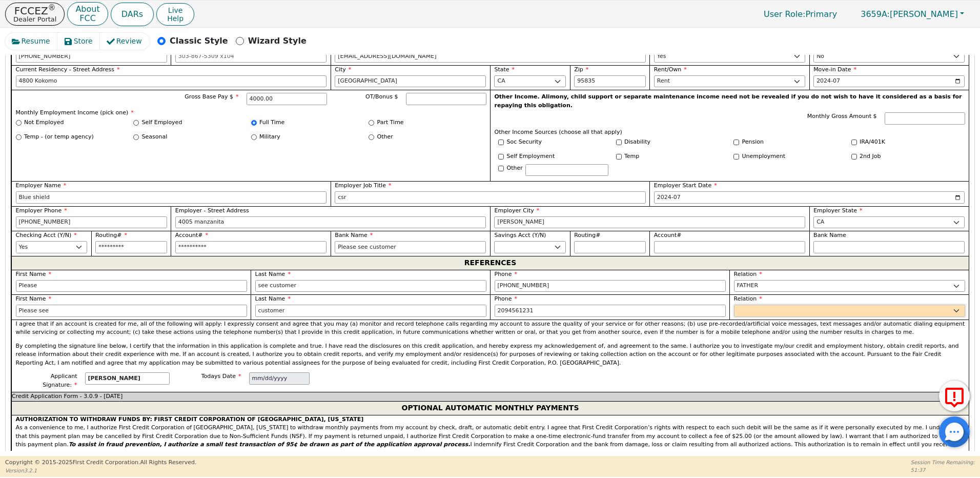
type input "[PHONE_NUMBER]"
click at [743, 304] on select "FATHER MOTHER SISTER BROTHER DAUGHTER SON CO-WORKER NEIGHBOR FRIEND COUSIN G-MO…" at bounding box center [849, 310] width 231 height 12
select select "MOTHER"
click at [734, 304] on select "FATHER MOTHER SISTER BROTHER DAUGHTER SON CO-WORKER NEIGHBOR FRIEND COUSIN G-MO…" at bounding box center [849, 310] width 231 height 12
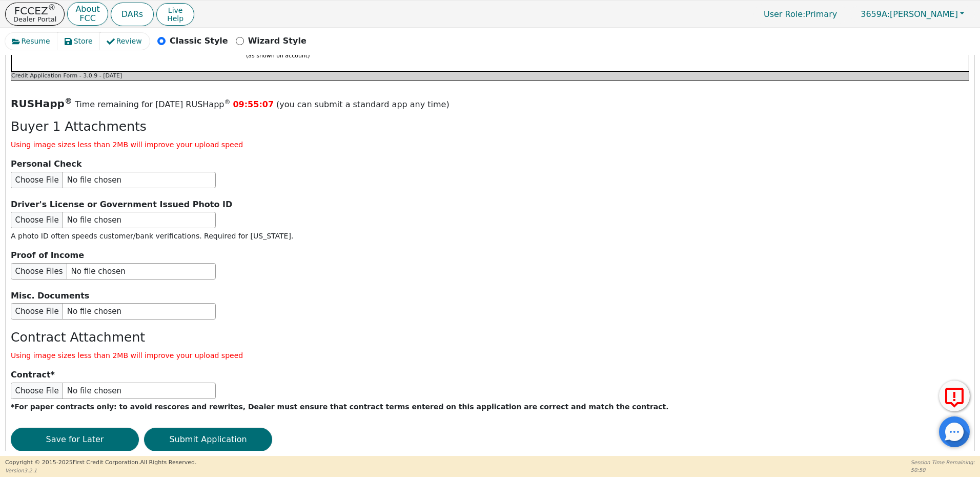
scroll to position [1145, 0]
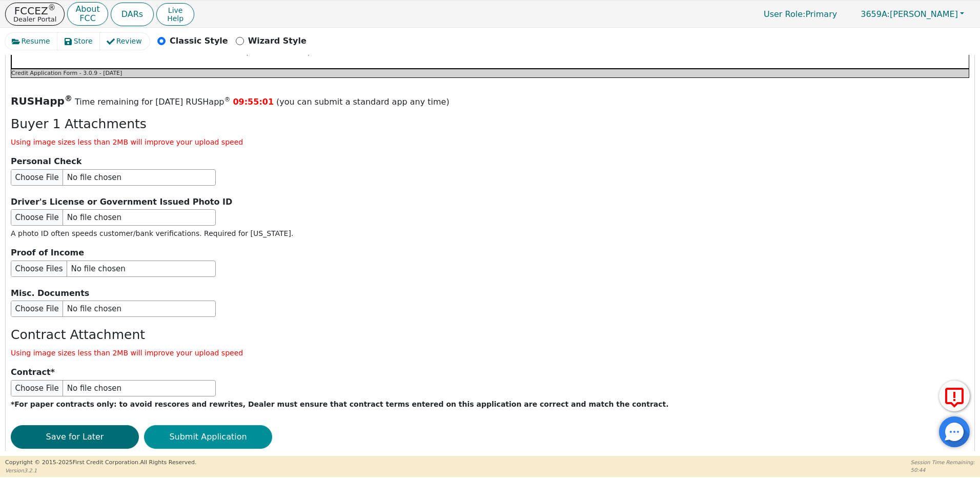
click at [210, 425] on button "Submit Application" at bounding box center [208, 437] width 128 height 24
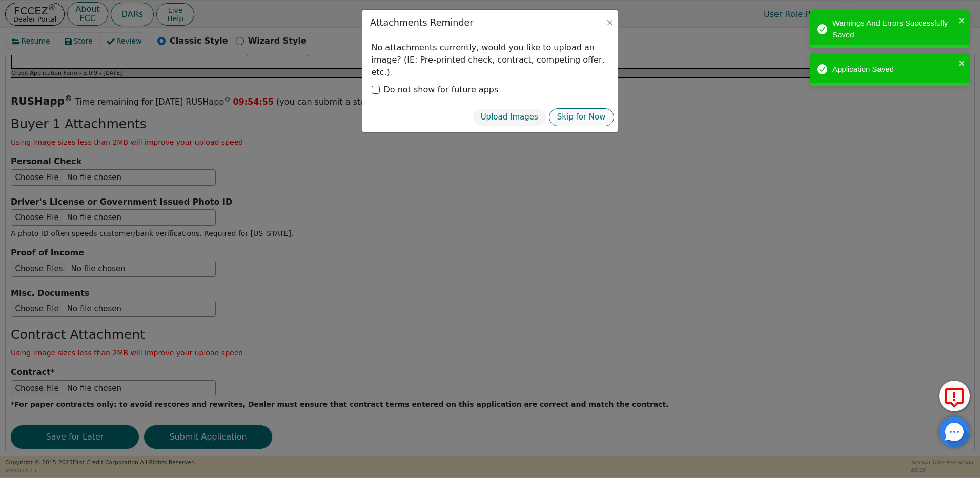
click at [587, 109] on button "Skip for Now" at bounding box center [581, 117] width 65 height 18
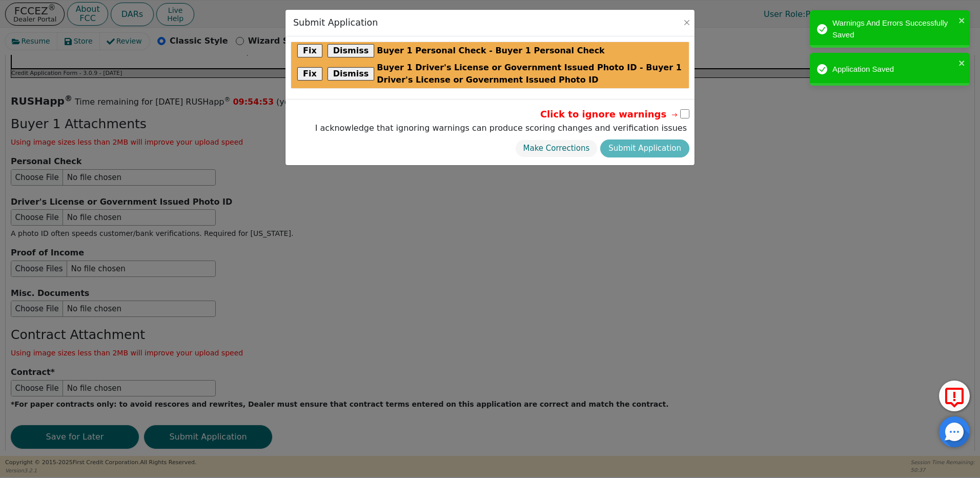
click at [684, 114] on input "checkbox" at bounding box center [684, 113] width 9 height 9
checkbox input "true"
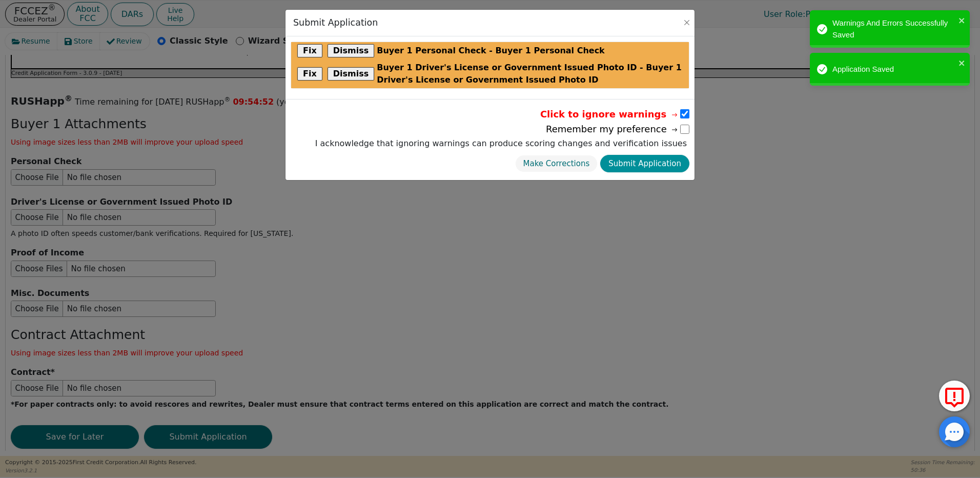
click at [650, 163] on button "Submit Application" at bounding box center [644, 164] width 89 height 18
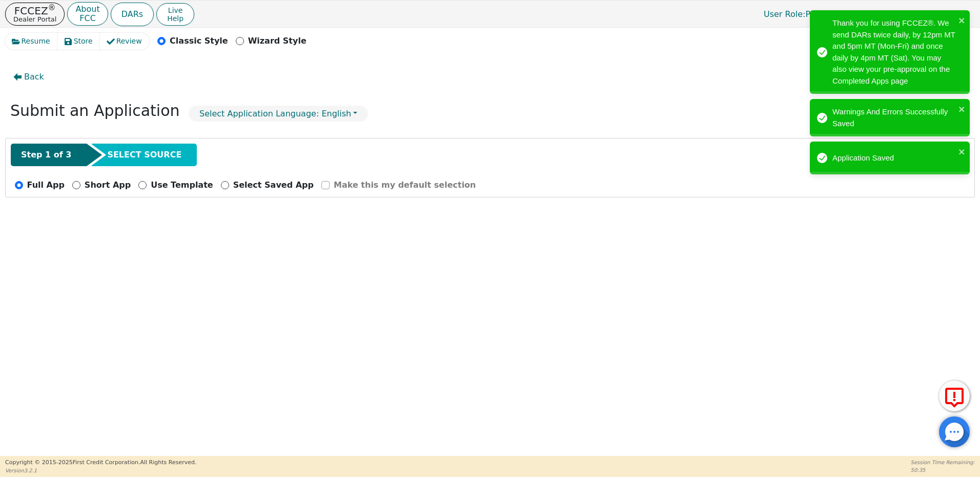
radio input "false"
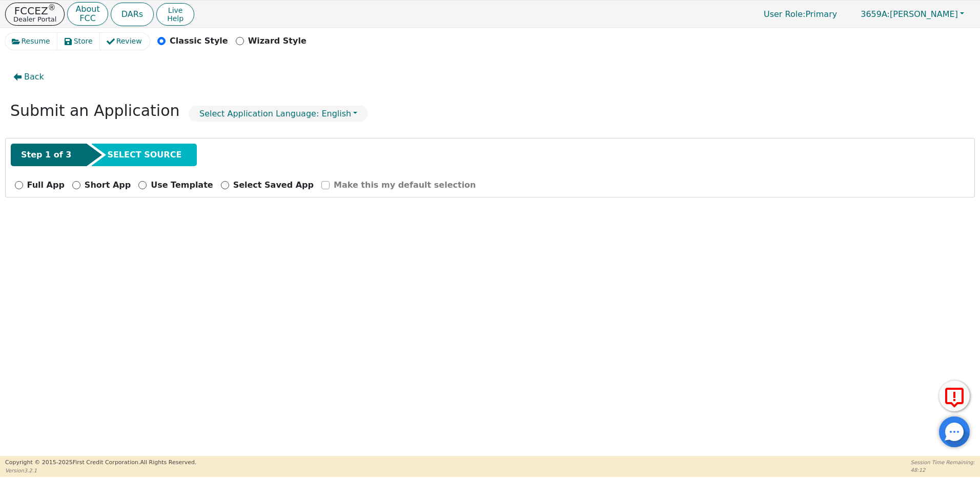
click at [33, 18] on p "Dealer Portal" at bounding box center [34, 19] width 43 height 7
